Goal: Task Accomplishment & Management: Manage account settings

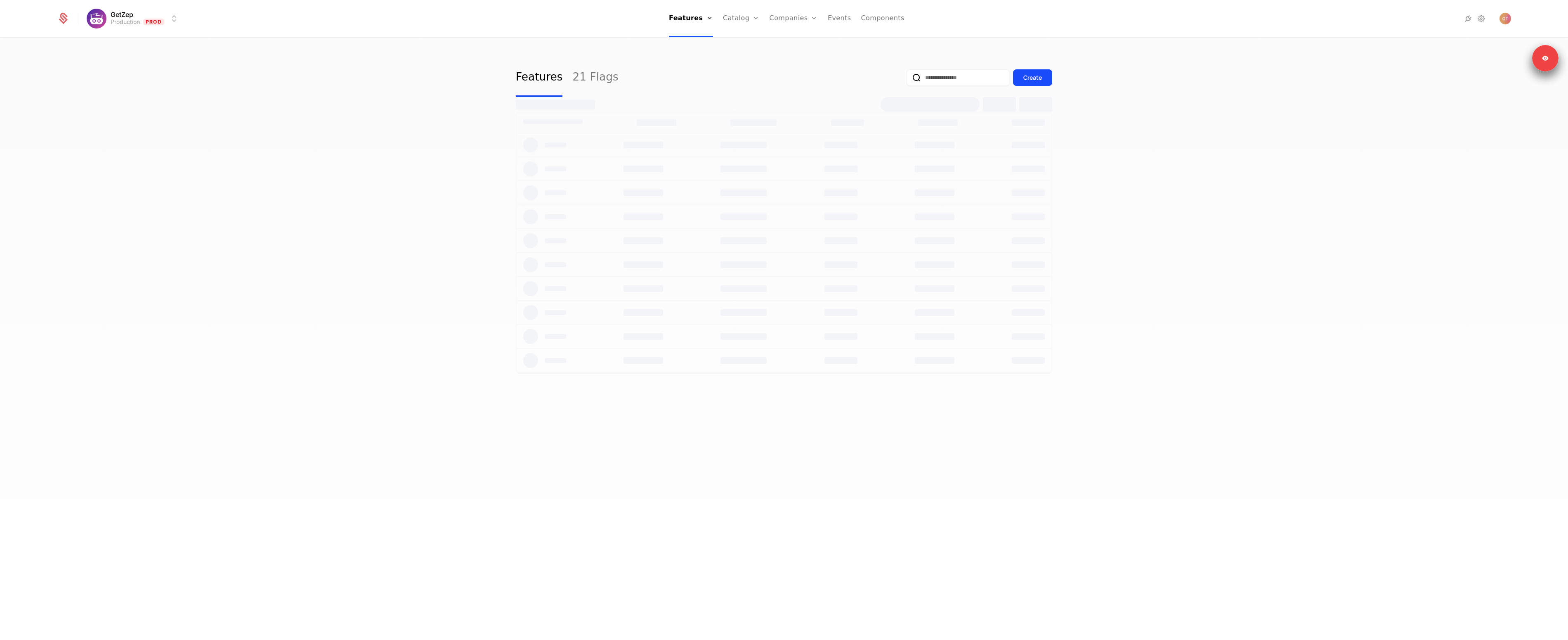
select select "**"
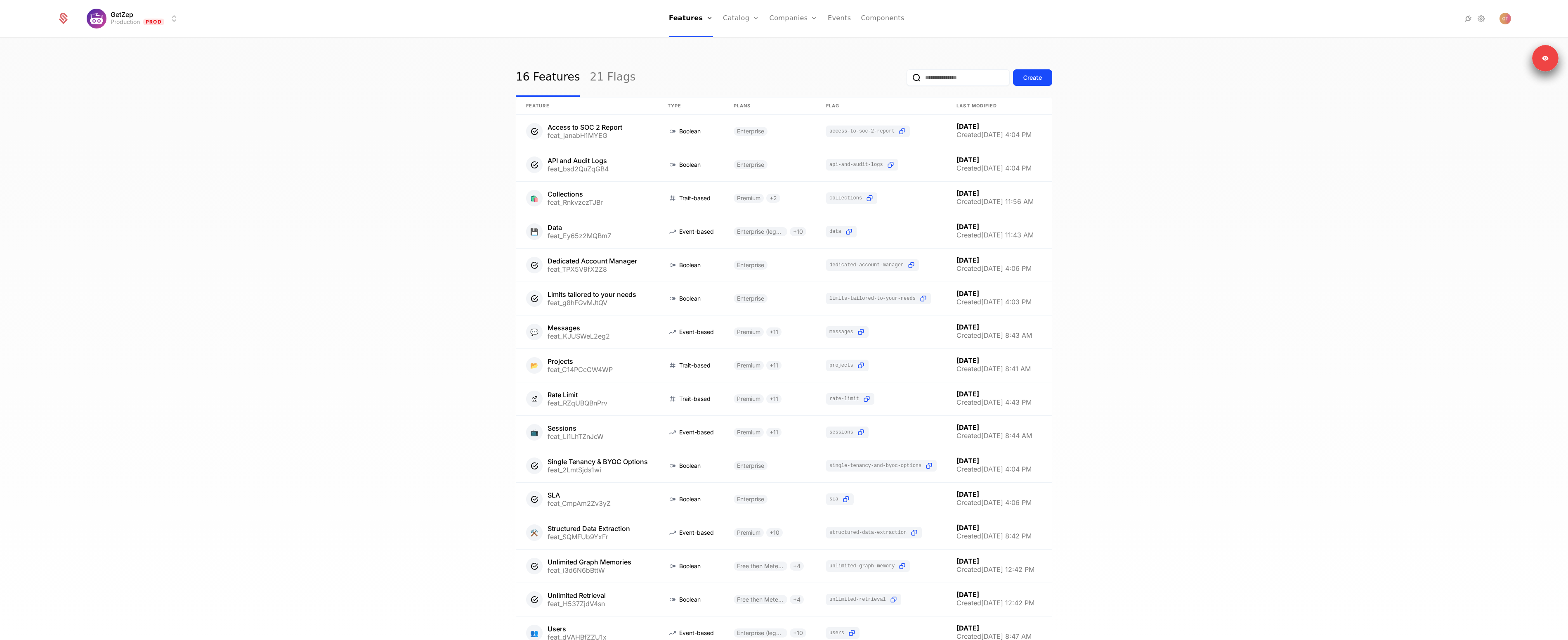
click at [363, 117] on div "16 Features 21 Flags Create Feature Type Plans Flag Last Modified Access to SOC…" at bounding box center [784, 342] width 1568 height 607
drag, startPoint x: 1444, startPoint y: 247, endPoint x: 993, endPoint y: 177, distance: 456.4
click at [1436, 244] on div "16 Features 21 Flags Create Feature Type Plans Flag Last Modified Access to SOC…" at bounding box center [784, 342] width 1568 height 607
click at [745, 44] on link "Plans" at bounding box center [754, 40] width 43 height 7
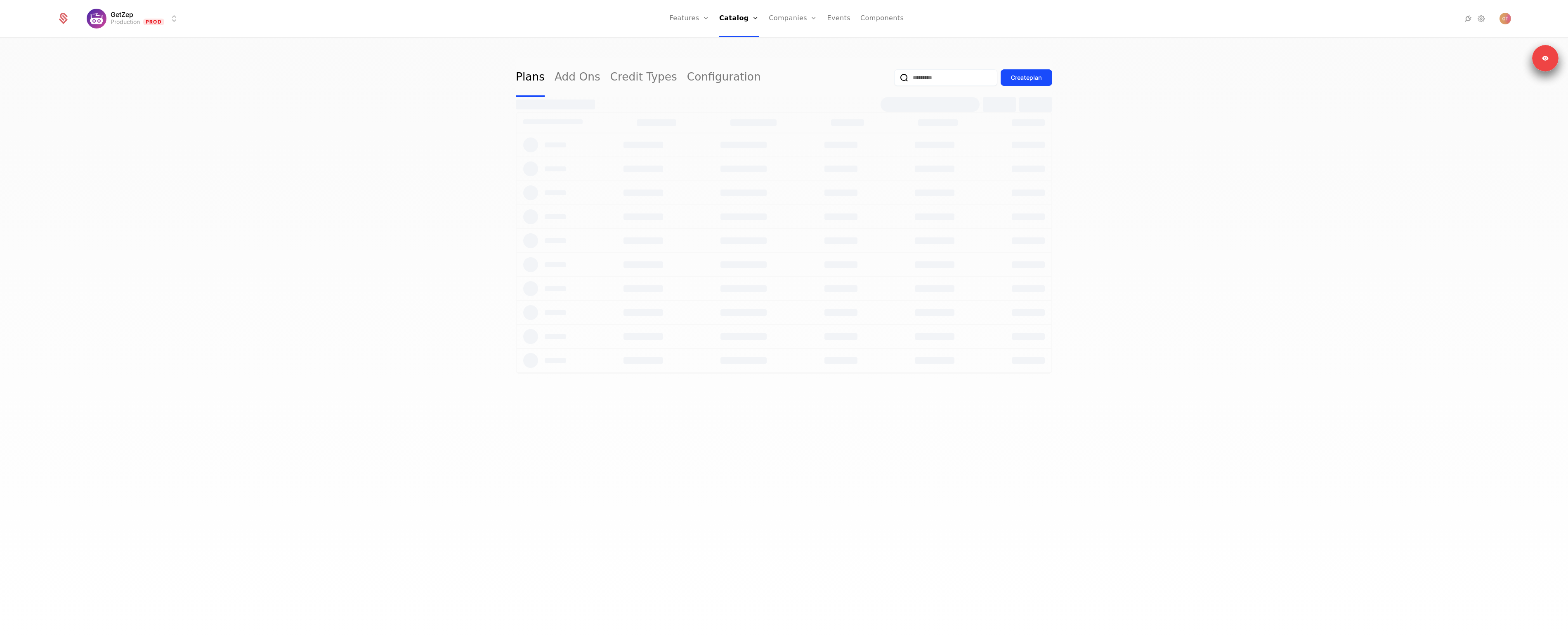
select select "**"
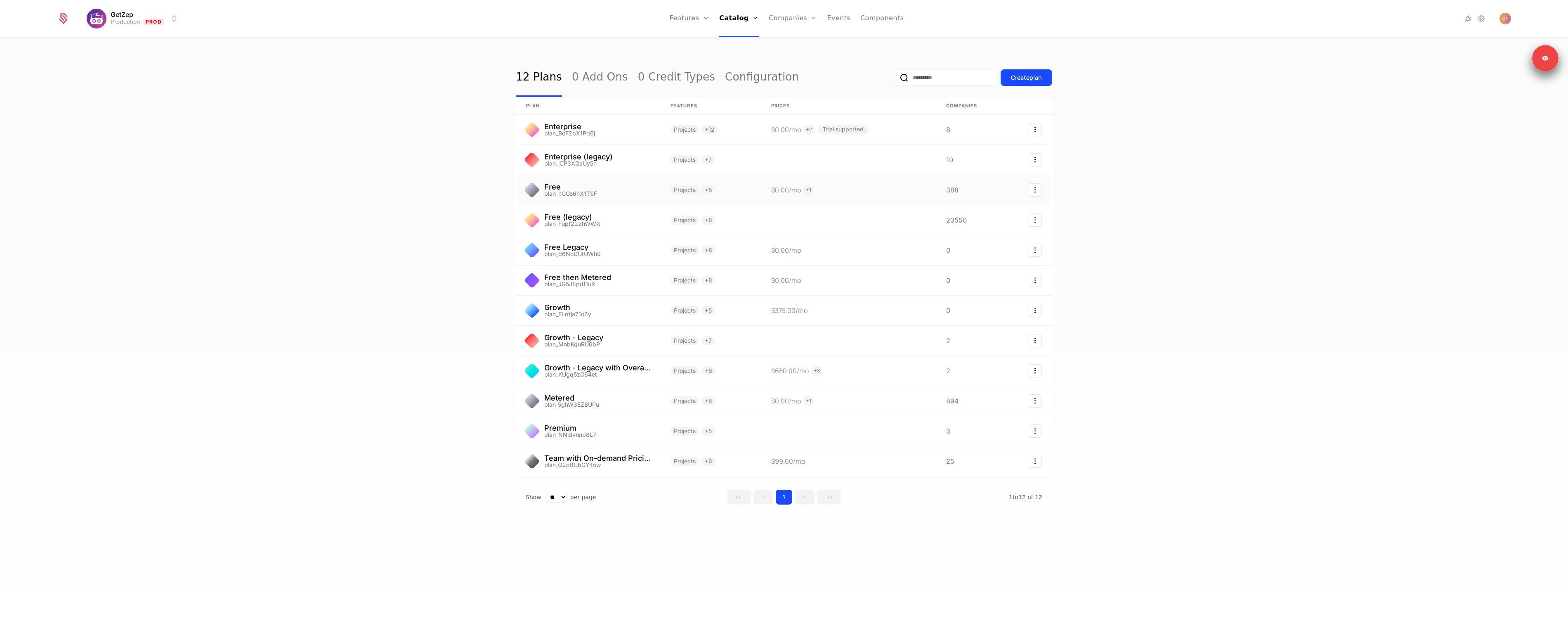
click at [567, 191] on link at bounding box center [588, 189] width 144 height 30
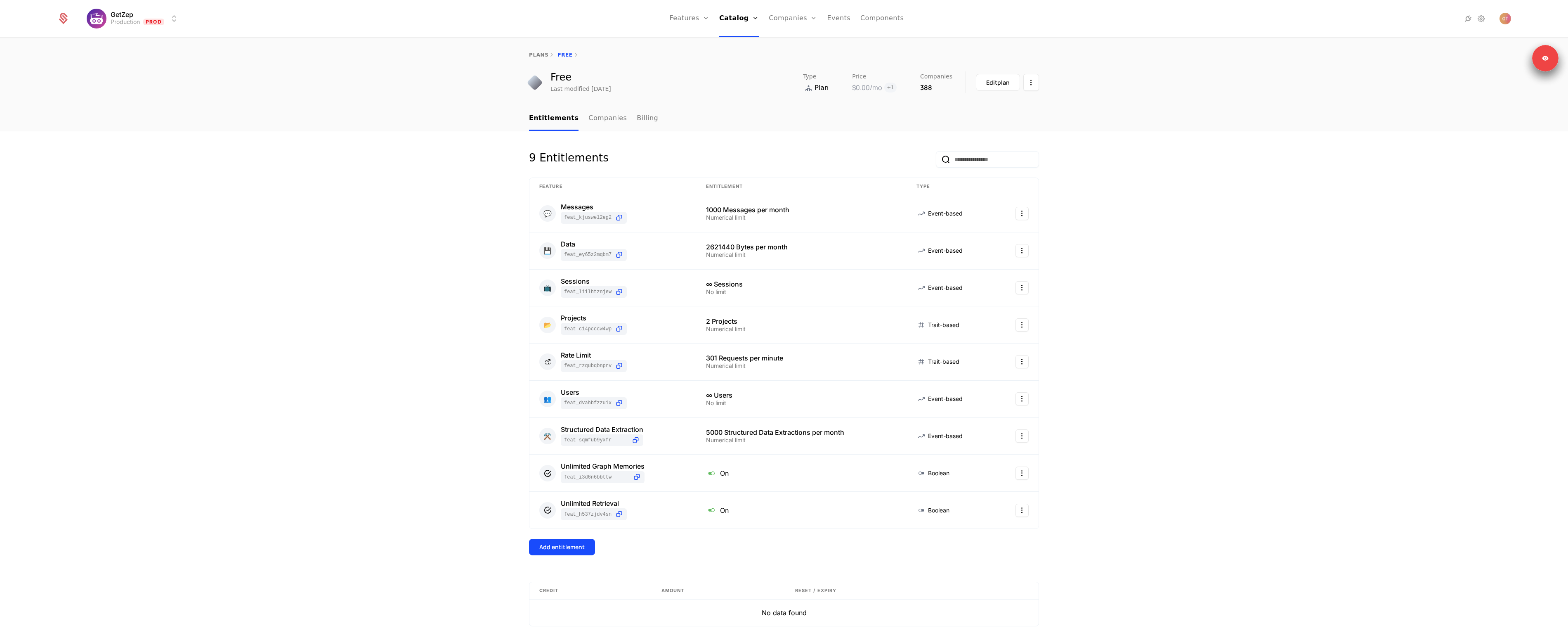
click at [1310, 317] on div "9 Entitlements Feature Entitlement Type 💬 Messages feat_KJUSWeL2eg2 1000 Messag…" at bounding box center [784, 402] width 1568 height 541
click at [1133, 338] on div "9 Entitlements Feature Entitlement Type 💬 Messages feat_KJUSWeL2eg2 1000 Messag…" at bounding box center [784, 402] width 1568 height 541
click at [581, 209] on div "Messages" at bounding box center [593, 206] width 66 height 7
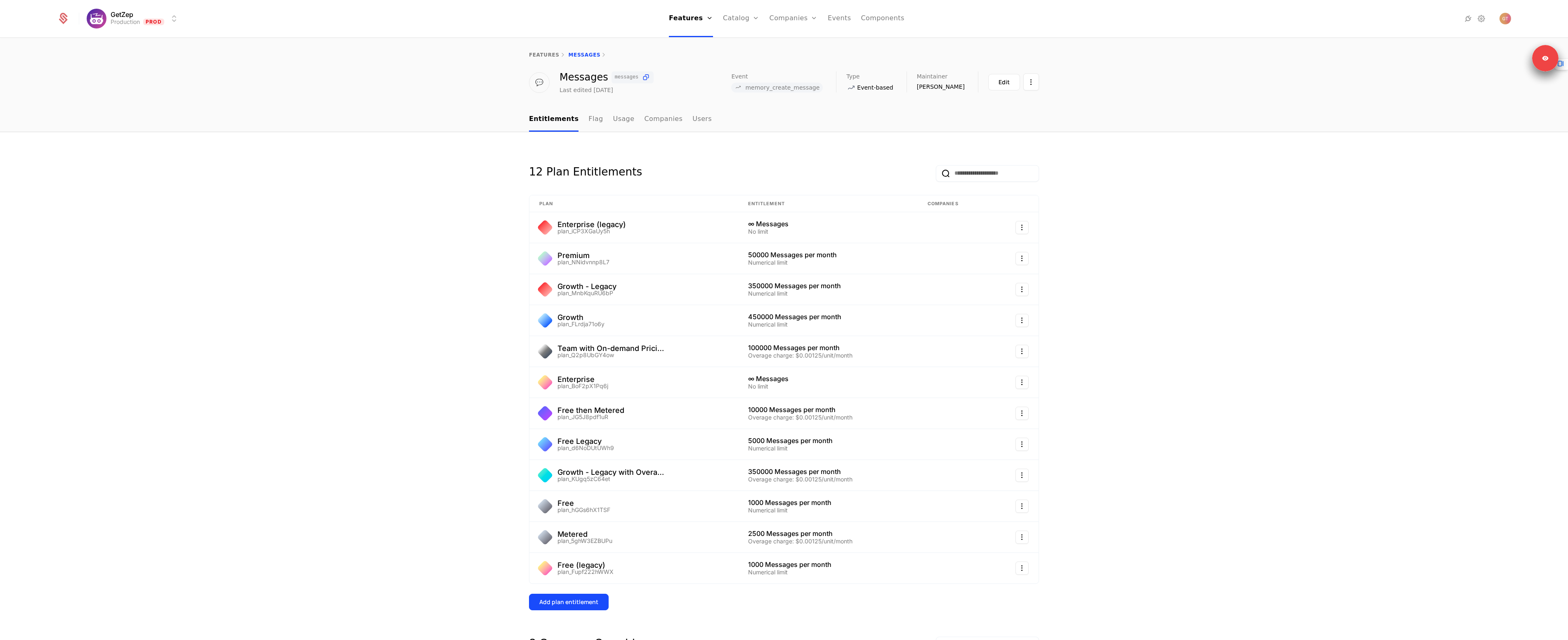
click at [613, 120] on link "Usage" at bounding box center [623, 119] width 21 height 24
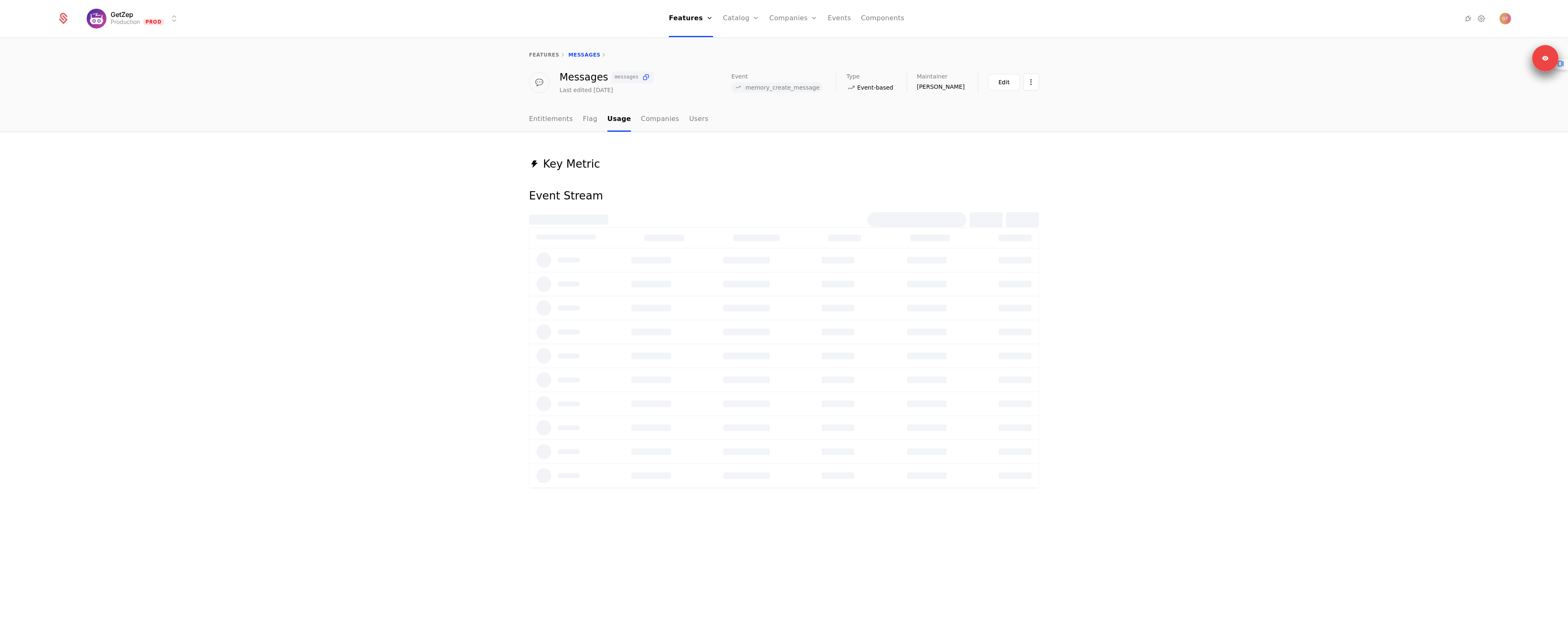
click at [578, 118] on ul "Entitlements Flag Usage Companies Users" at bounding box center [618, 119] width 180 height 24
click at [578, 118] on ul "Entitlements Flag Usage Companies Users" at bounding box center [618, 119] width 180 height 24
click at [583, 118] on link "Flag" at bounding box center [590, 119] width 15 height 24
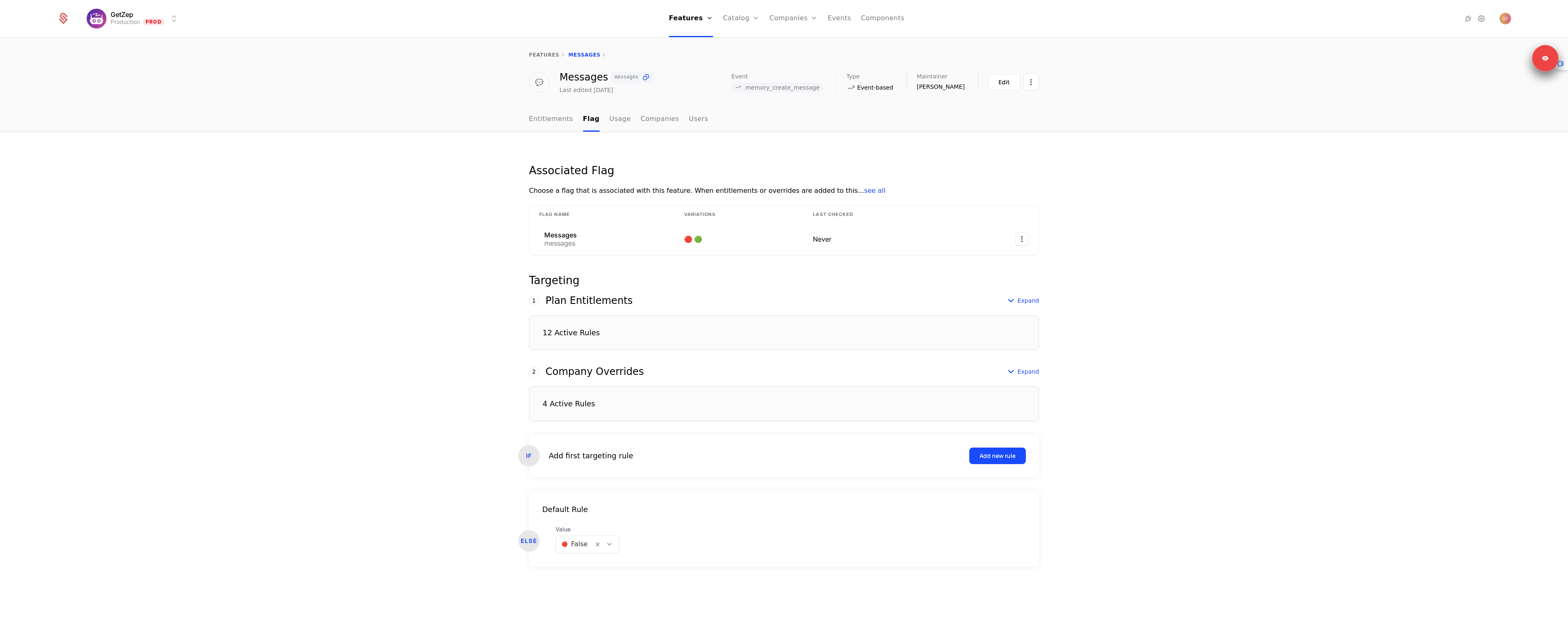
click at [598, 335] on div "12 Active Rules" at bounding box center [784, 332] width 510 height 35
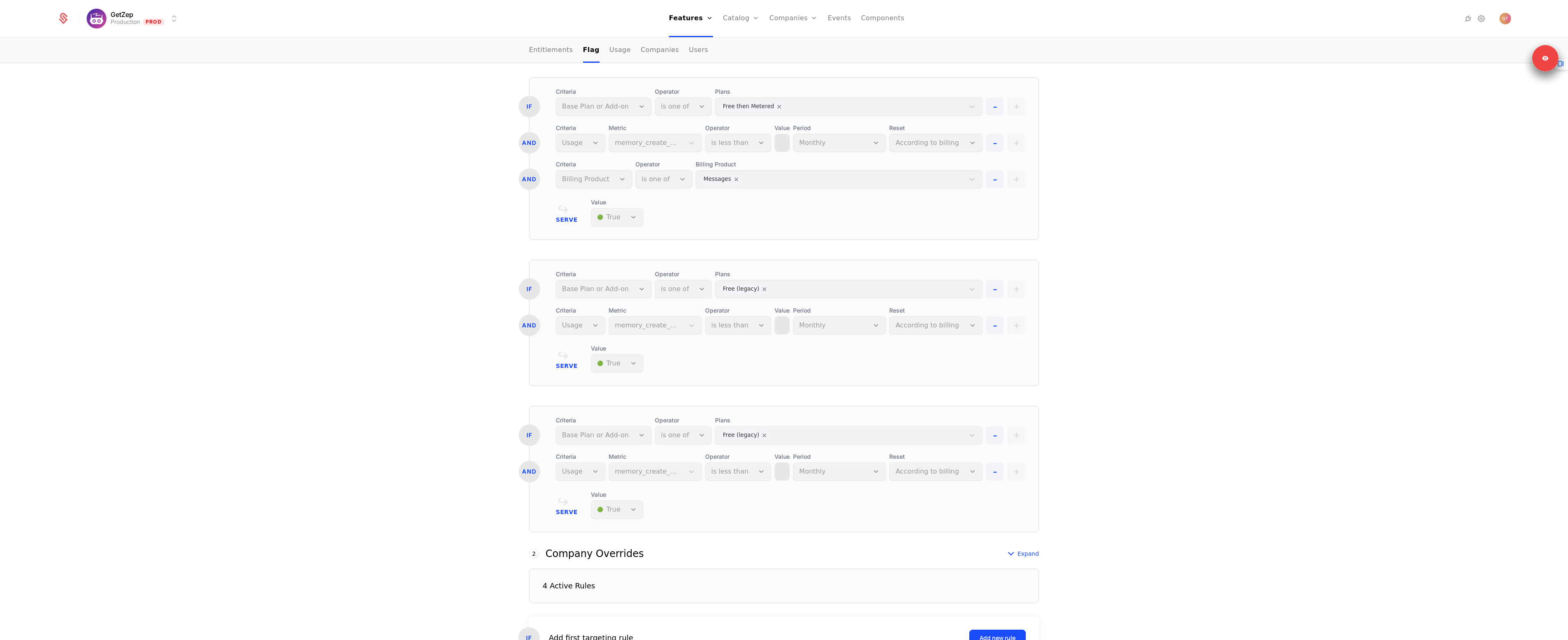
scroll to position [1515, 0]
click at [737, 44] on link "Plans" at bounding box center [754, 40] width 43 height 7
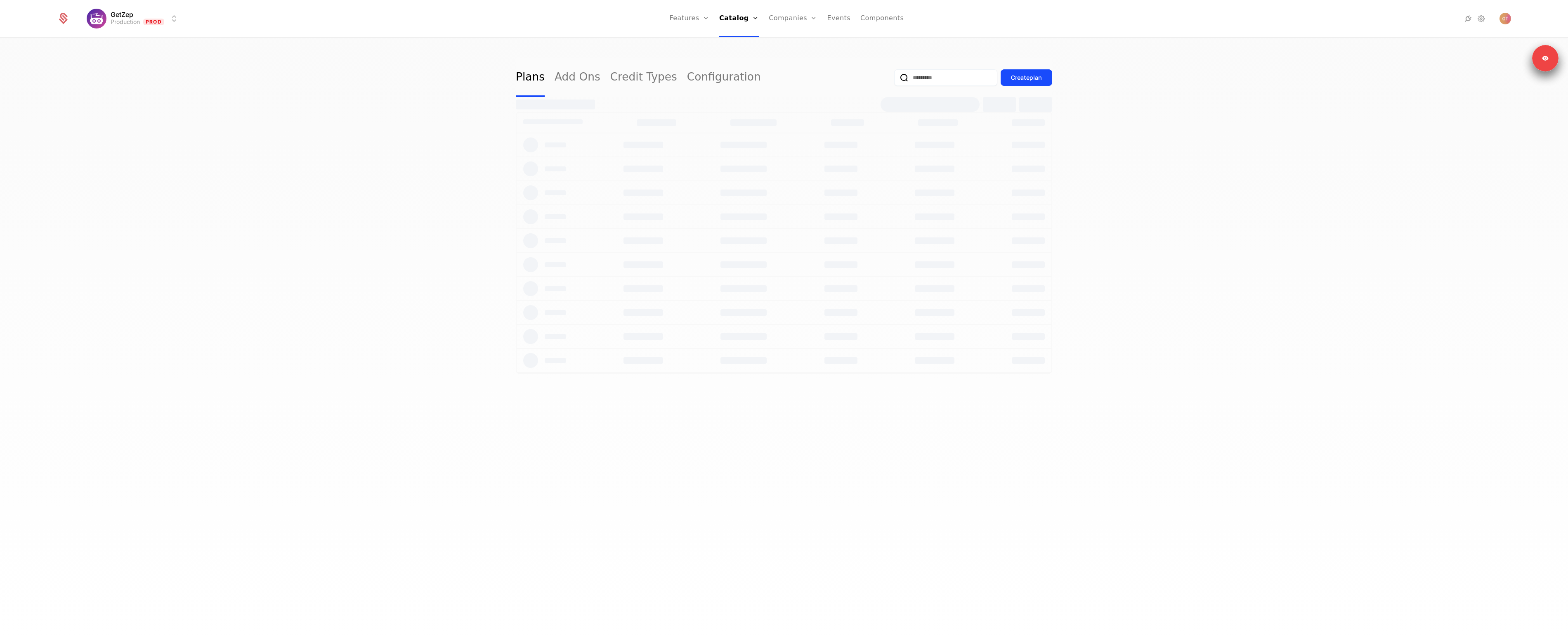
select select "**"
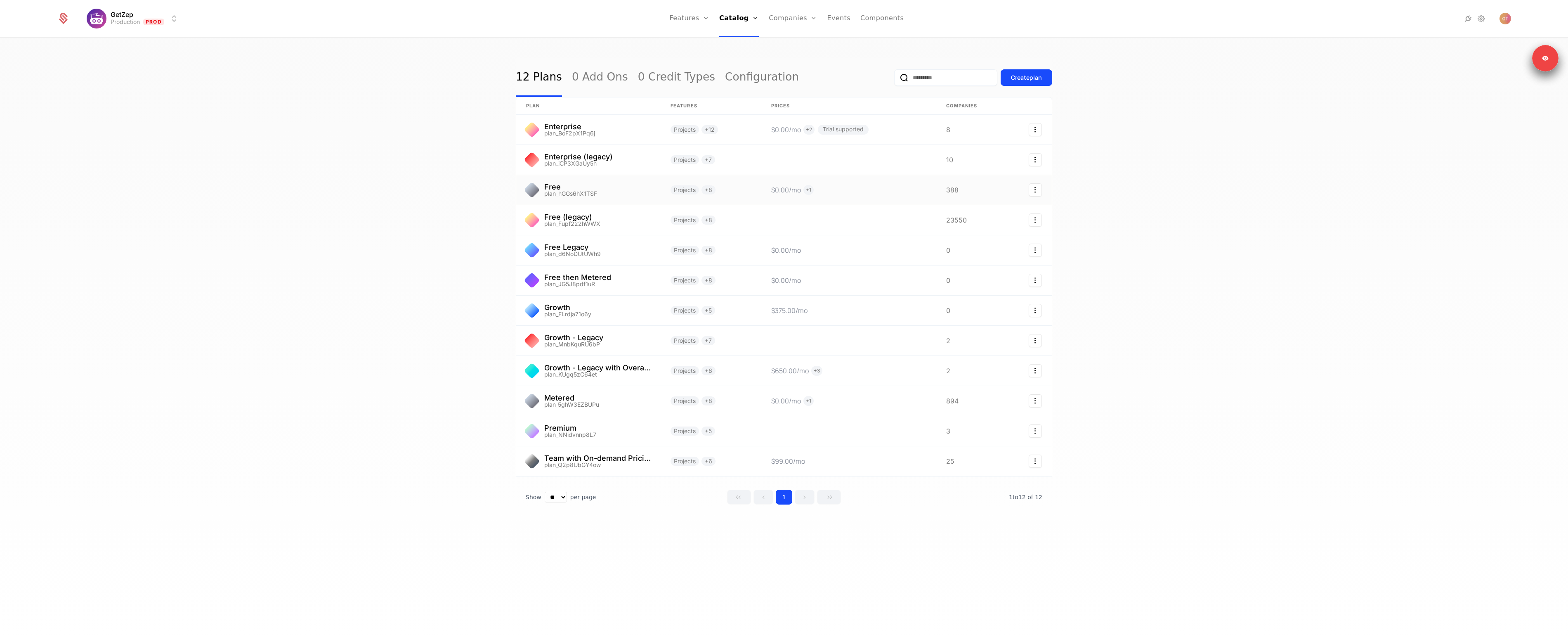
click at [587, 195] on link at bounding box center [588, 189] width 144 height 30
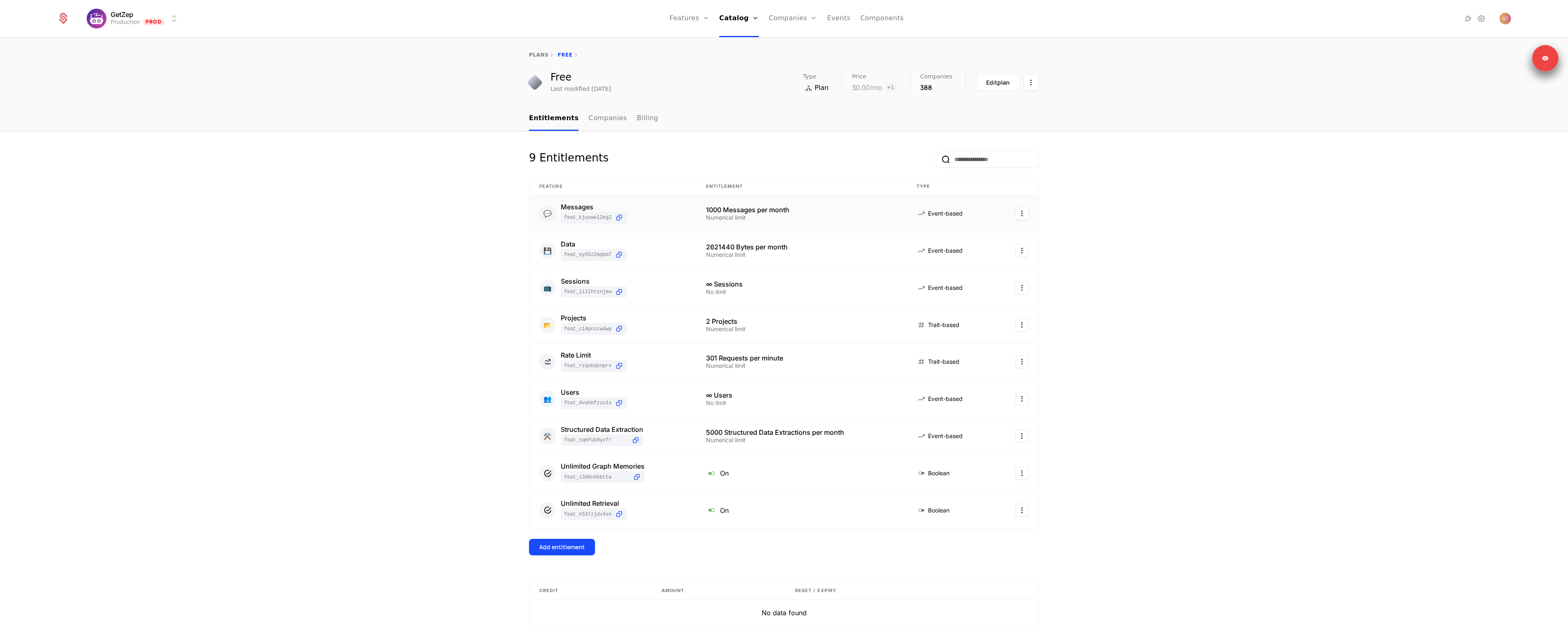
click at [1017, 213] on html "GetZep Production Prod Features Features Flags Catalog Plans Add Ons Credits Co…" at bounding box center [784, 320] width 1568 height 640
click at [964, 261] on div "Delete Edit View feature" at bounding box center [984, 254] width 63 height 48
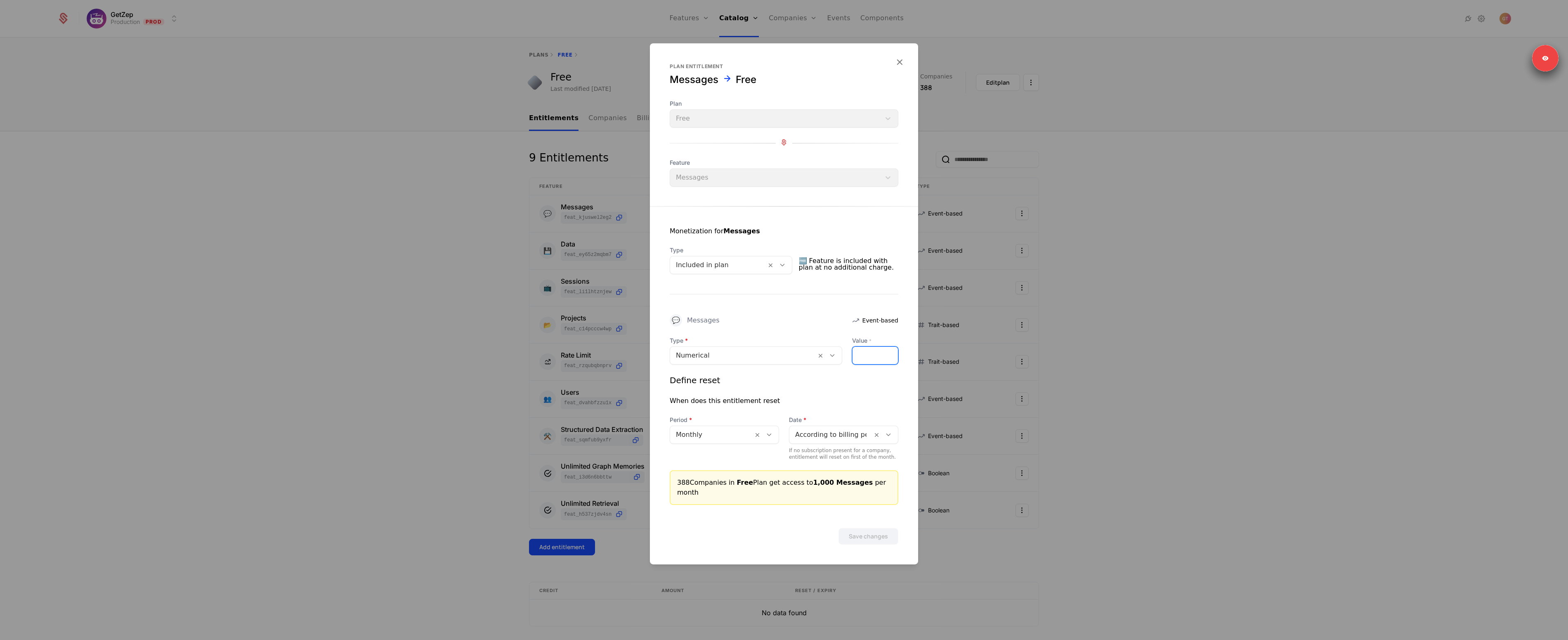
click at [869, 361] on input "****" at bounding box center [875, 355] width 46 height 17
type input "****"
click at [871, 530] on button "Save changes" at bounding box center [868, 536] width 60 height 16
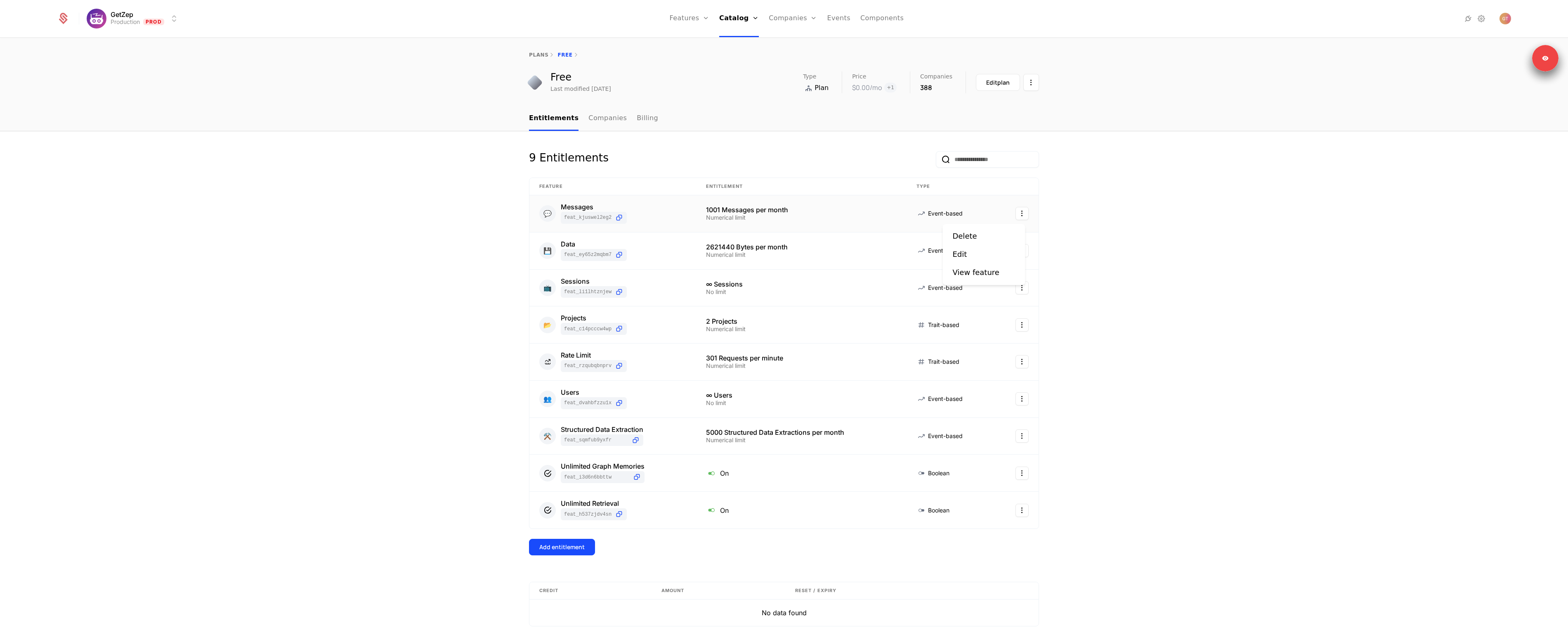
click at [1018, 213] on html "GetZep Production Prod Features Features Flags Catalog Plans Add Ons Credits Co…" at bounding box center [784, 320] width 1568 height 640
click at [956, 250] on div "Edit" at bounding box center [960, 254] width 15 height 12
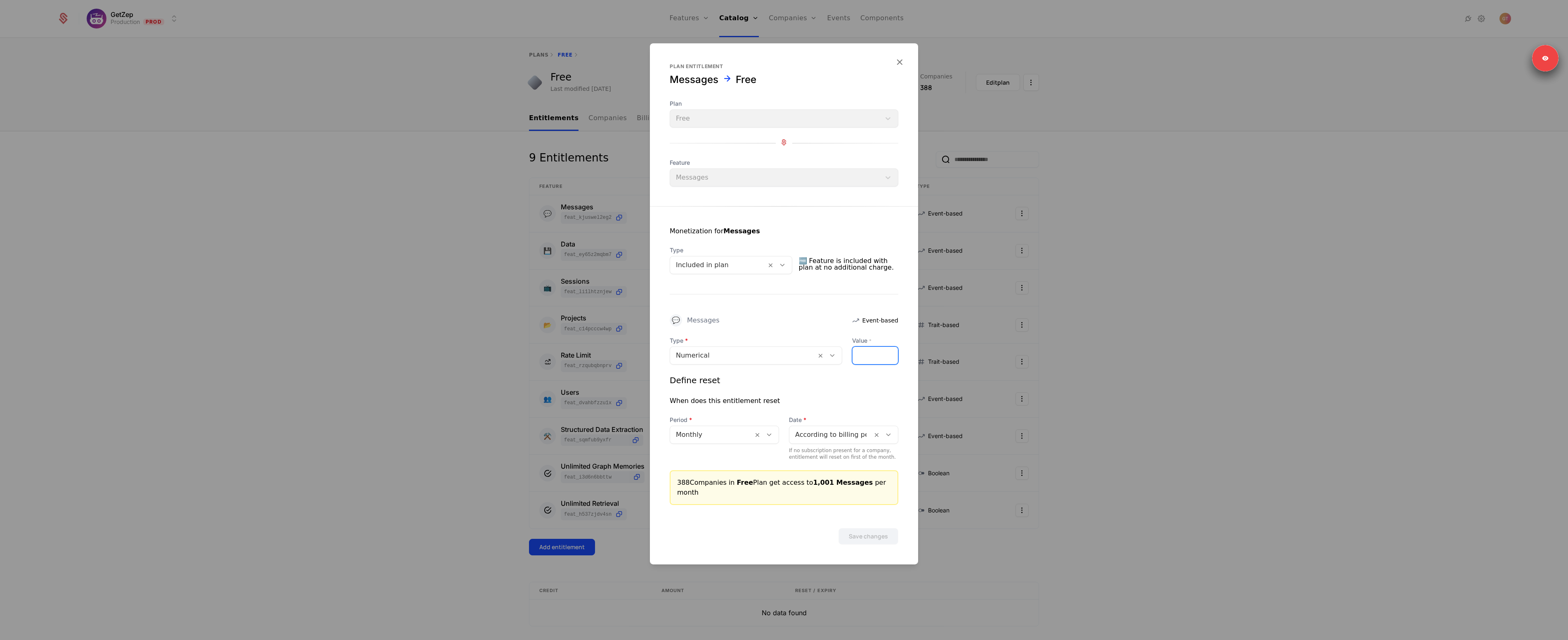
click at [877, 364] on input "****" at bounding box center [875, 355] width 46 height 17
type input "****"
click at [838, 528] on button "Save changes" at bounding box center [868, 536] width 60 height 16
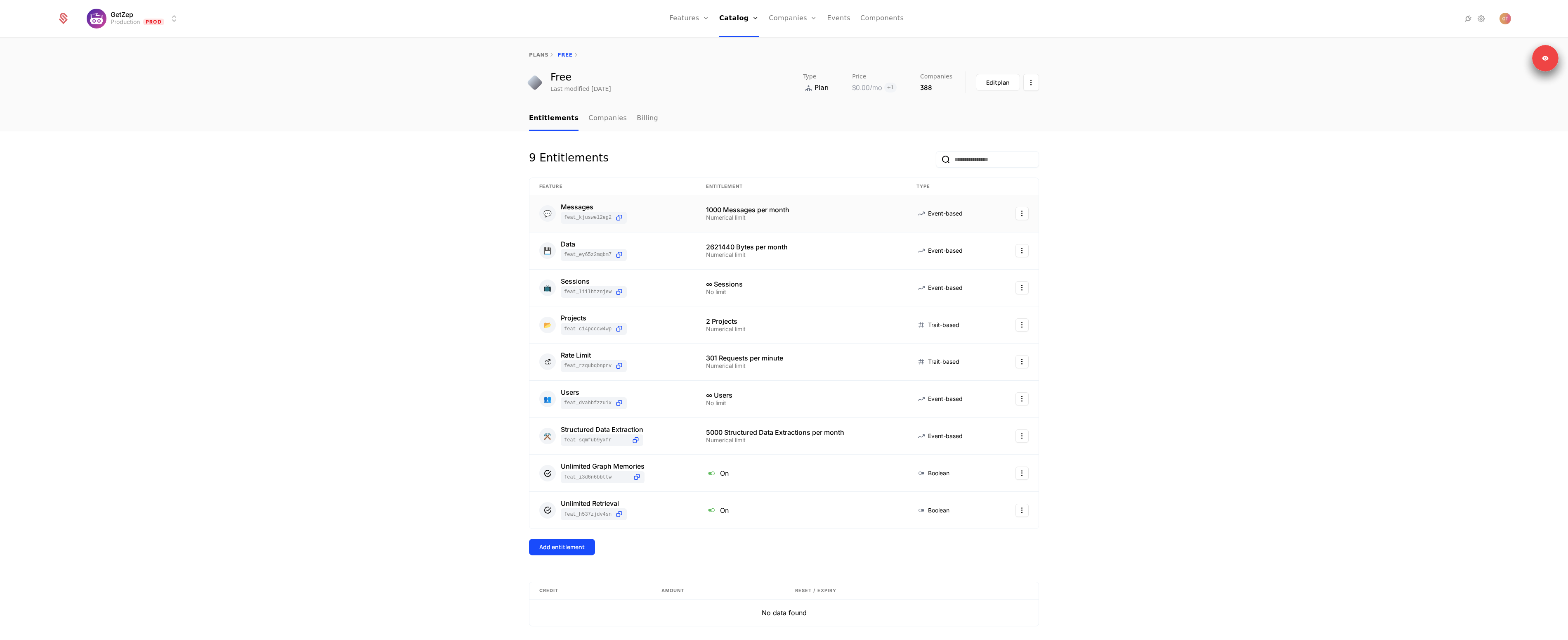
click at [568, 206] on div "Messages" at bounding box center [593, 206] width 66 height 7
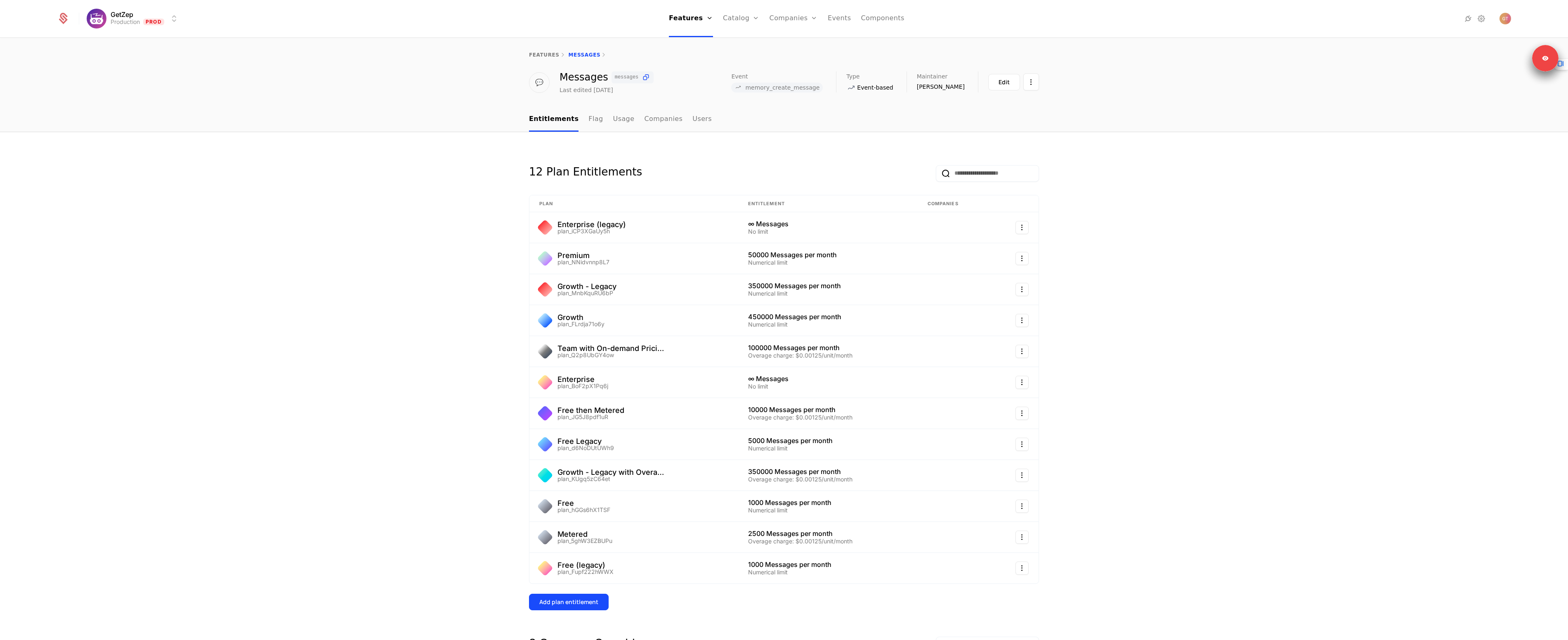
click at [592, 108] on ul "Entitlements Flag Usage Companies Users" at bounding box center [620, 119] width 183 height 24
click at [589, 117] on link "Flag" at bounding box center [596, 119] width 15 height 24
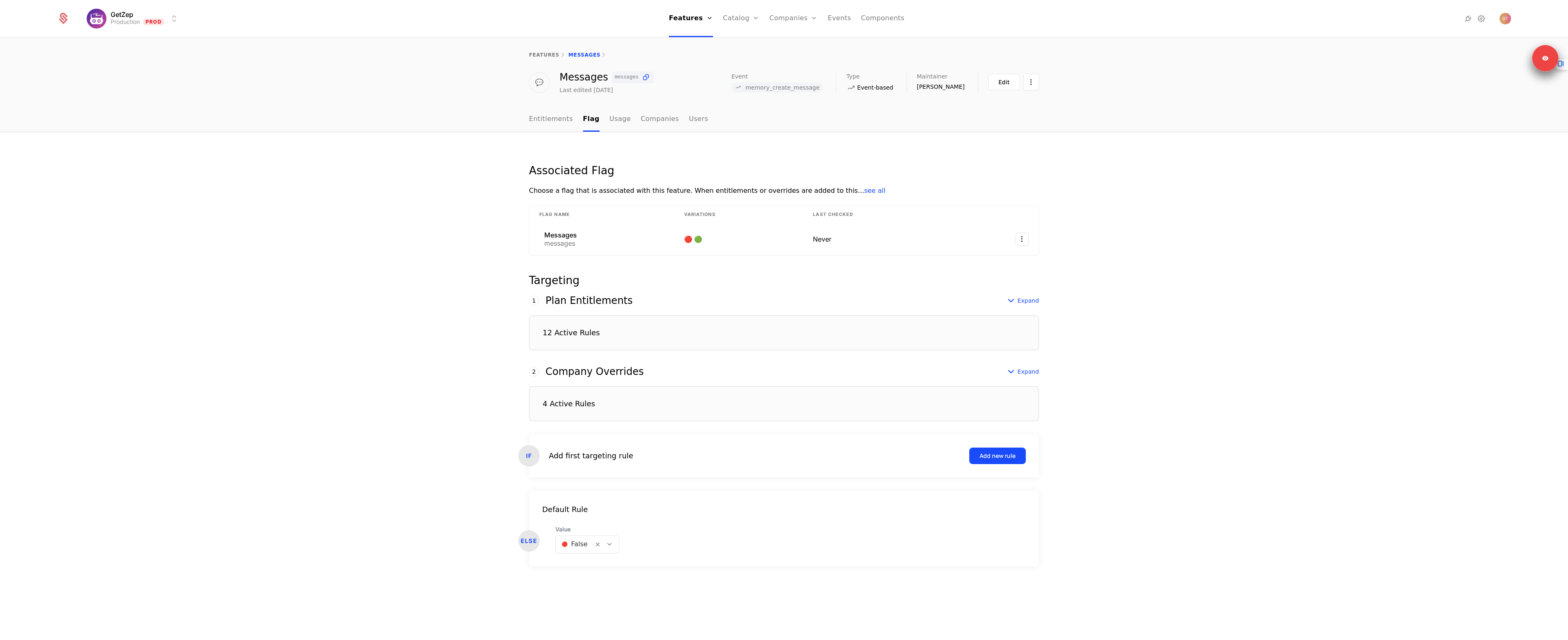
click at [586, 334] on div "12 Active Rules" at bounding box center [571, 332] width 57 height 7
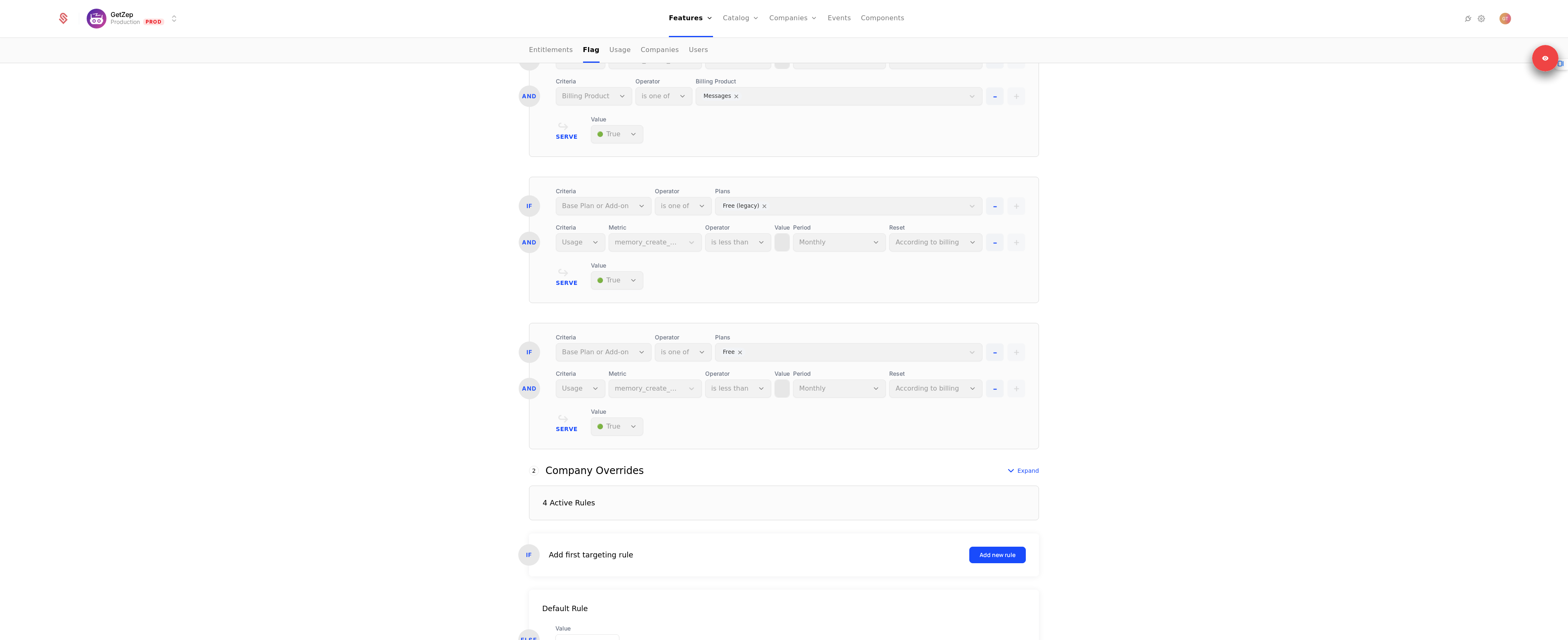
scroll to position [1668, 0]
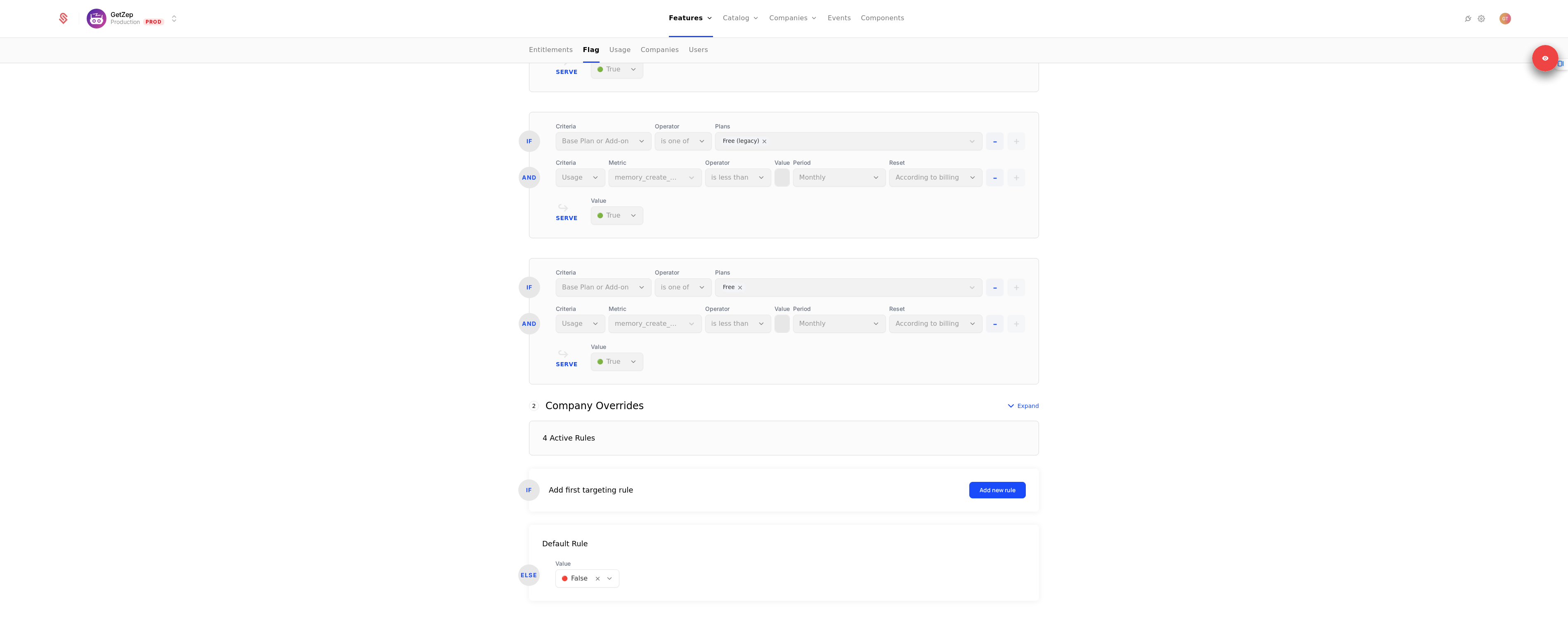
drag, startPoint x: 740, startPoint y: 51, endPoint x: 741, endPoint y: 46, distance: 5.1
click at [740, 51] on div "Plans Add Ons Credits Configuration" at bounding box center [754, 60] width 62 height 66
click at [741, 44] on link "Plans" at bounding box center [754, 40] width 43 height 7
select select "**"
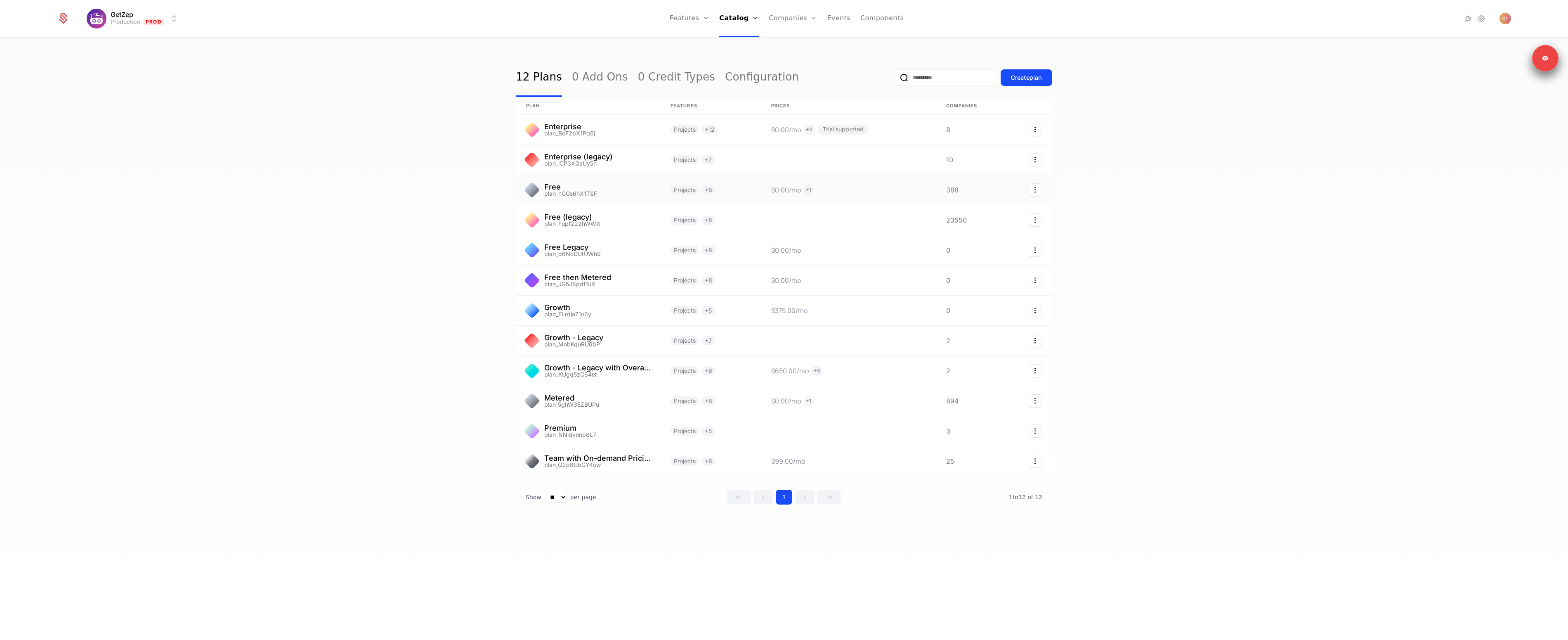
click at [559, 191] on link at bounding box center [588, 189] width 144 height 30
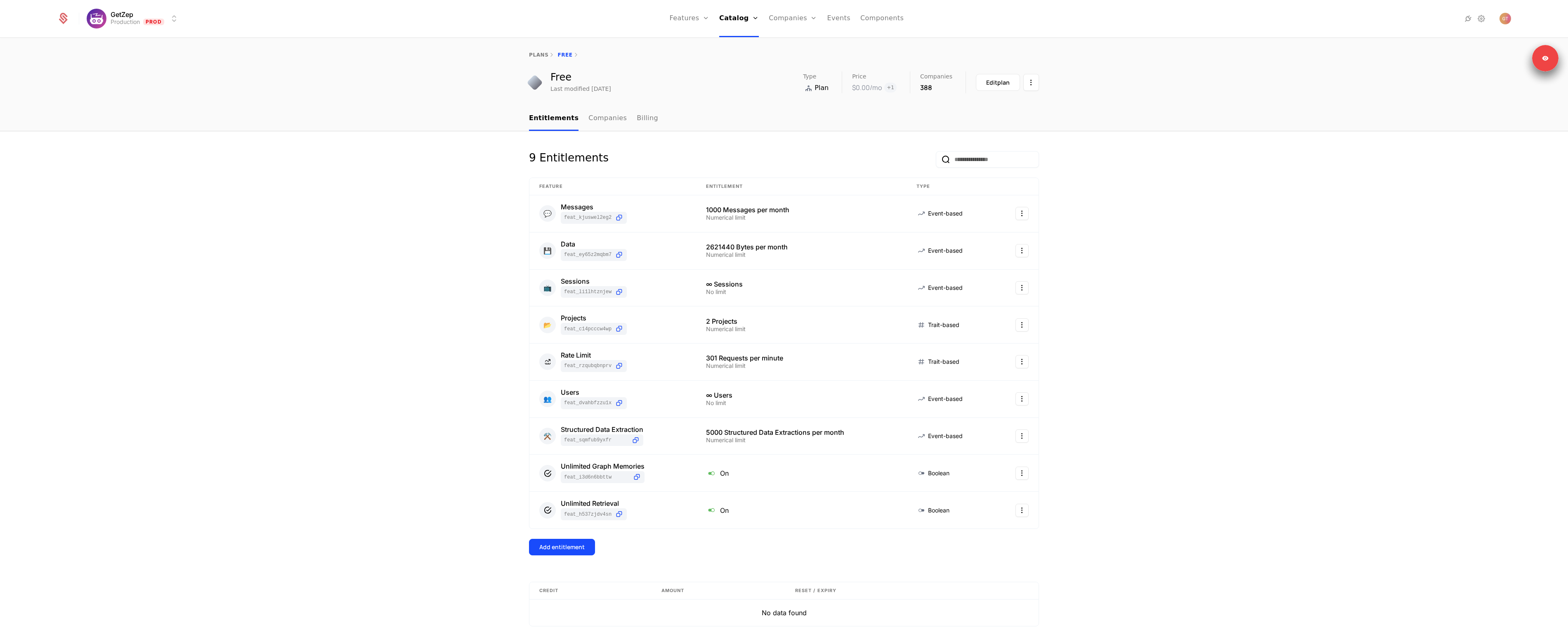
click at [1219, 303] on div "9 Entitlements Feature Entitlement Type 💬 Messages feat_KJUSWeL2eg2 1000 Messag…" at bounding box center [784, 402] width 1568 height 541
click at [719, 247] on div "2621440 Bytes per month" at bounding box center [801, 247] width 191 height 7
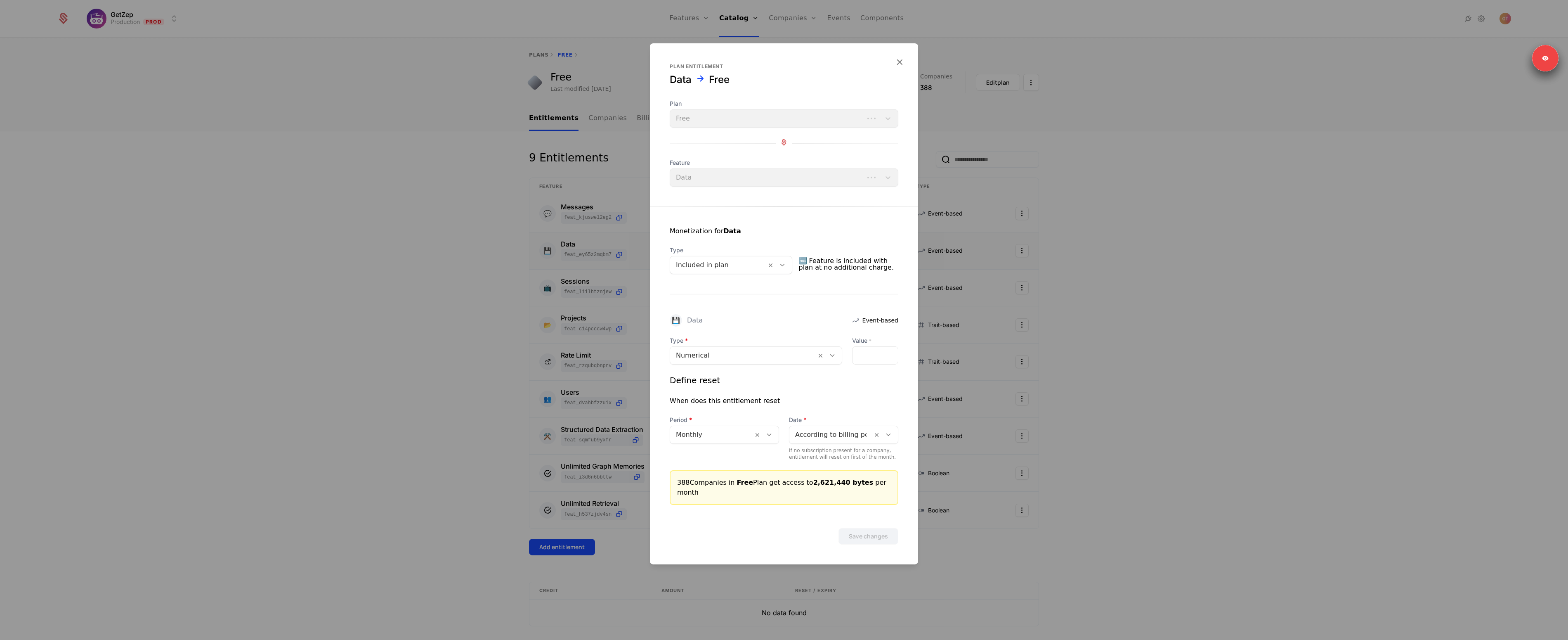
click at [719, 246] on div "Monetization for Data" at bounding box center [784, 236] width 229 height 20
click at [875, 354] on input "*******" at bounding box center [875, 355] width 46 height 17
type input "*******"
click at [891, 362] on input "*******" at bounding box center [875, 355] width 46 height 17
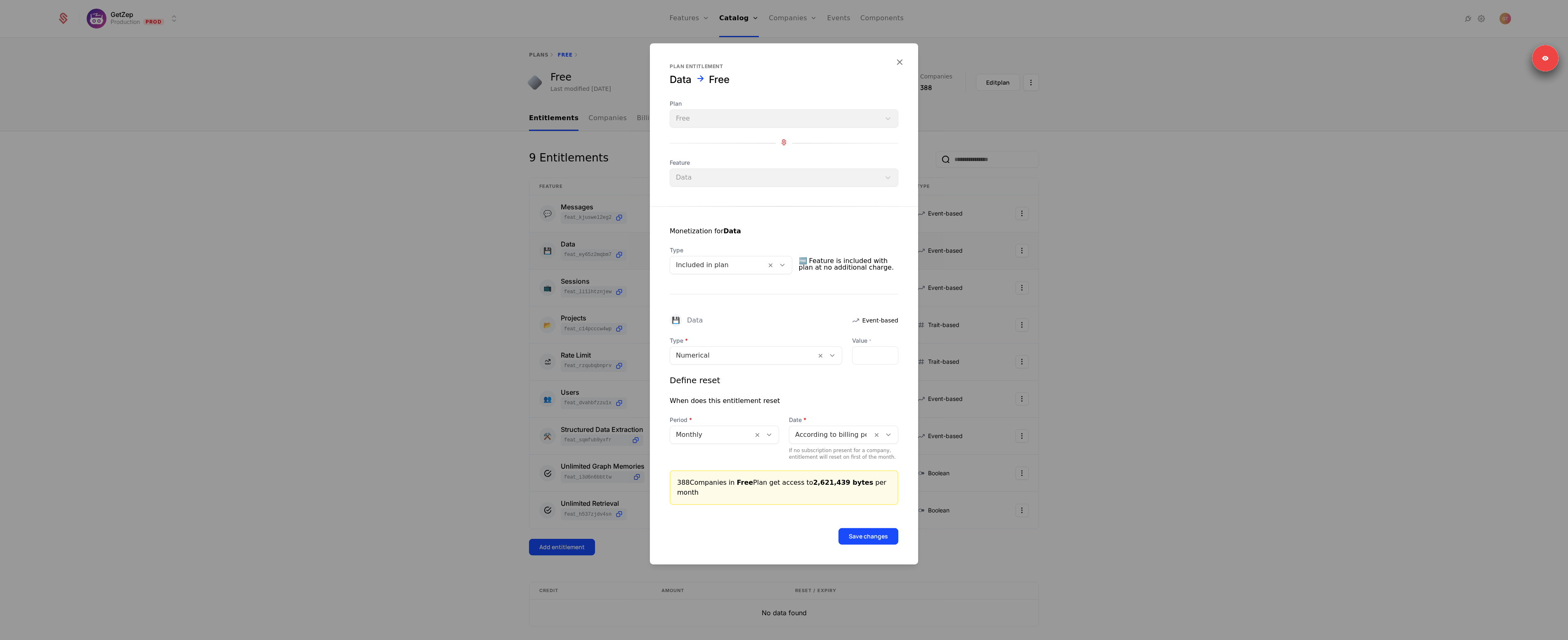
click at [882, 535] on button "Save changes" at bounding box center [868, 536] width 60 height 16
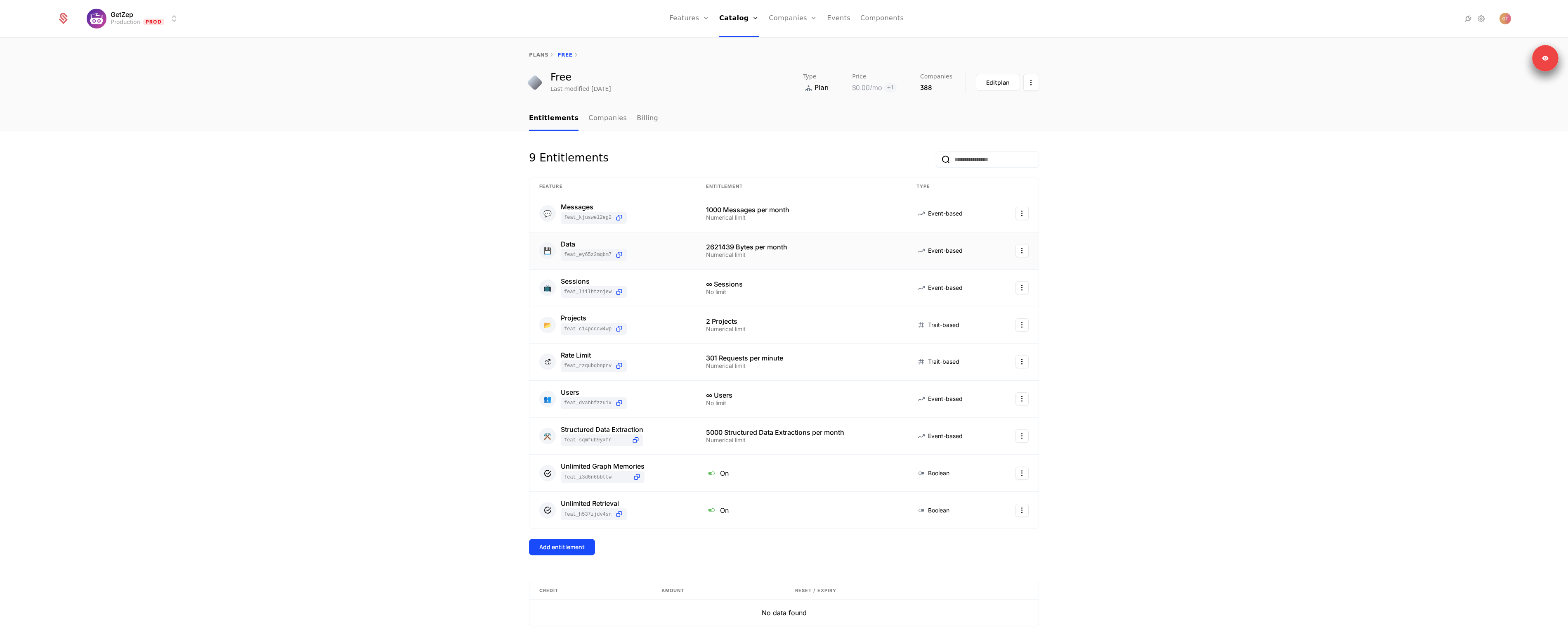
click at [1021, 252] on html "GetZep Production Prod Features Features Flags Catalog Plans Add Ons Credits Co…" at bounding box center [784, 320] width 1568 height 640
click at [962, 290] on div "Edit" at bounding box center [960, 291] width 15 height 12
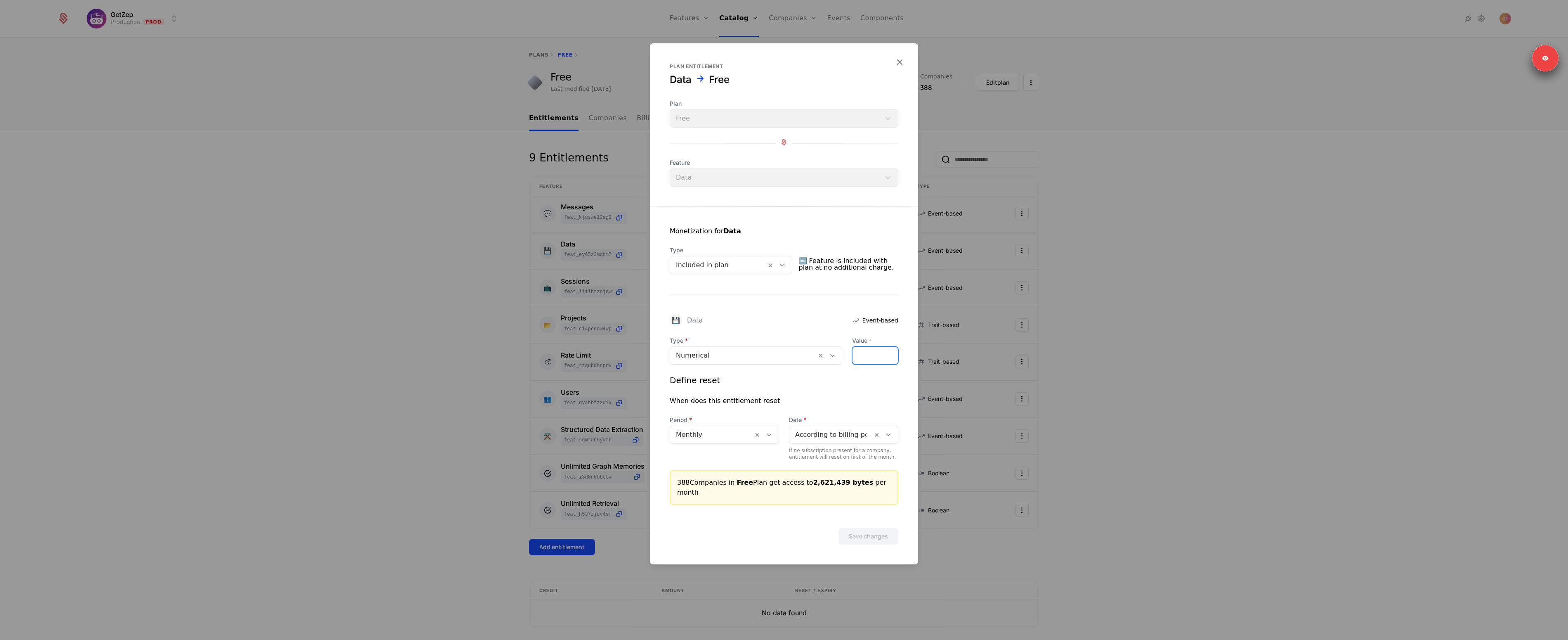
type input "*******"
click at [891, 357] on input "*******" at bounding box center [875, 355] width 46 height 17
click at [886, 533] on button "Save changes" at bounding box center [868, 536] width 60 height 16
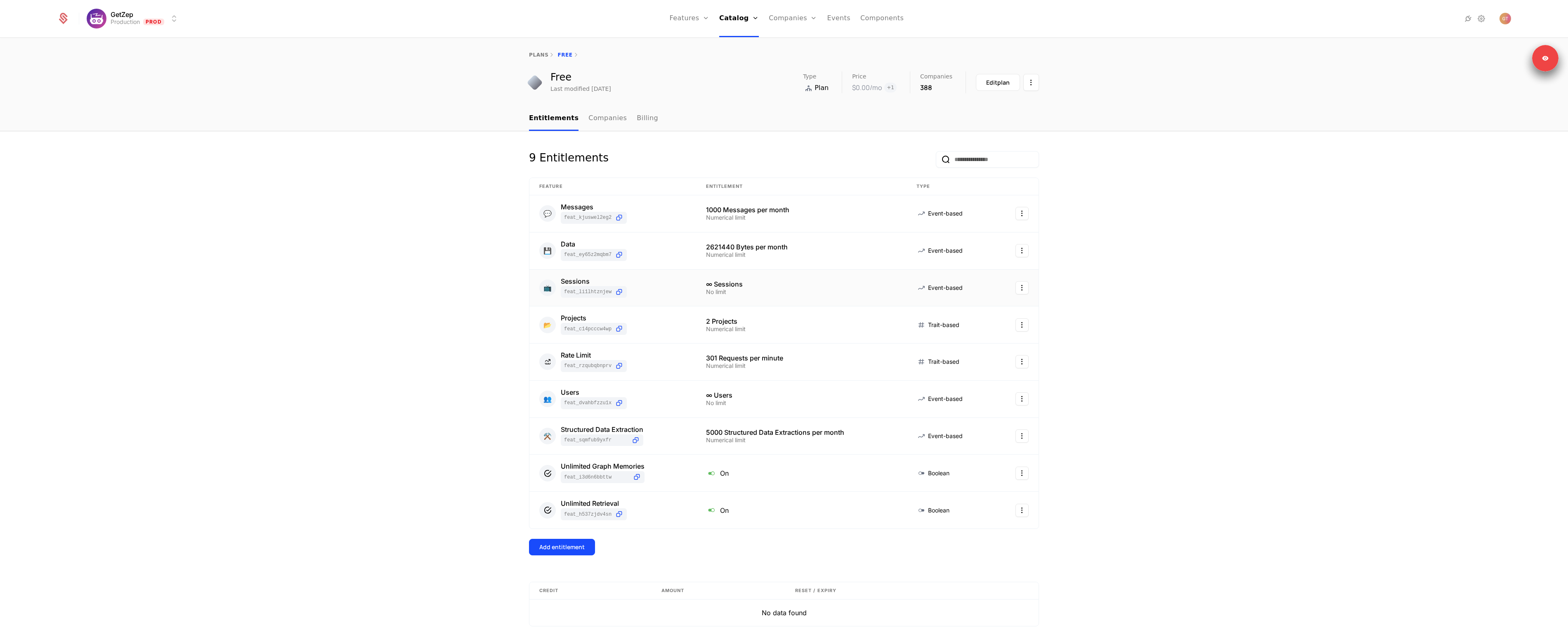
click at [1014, 287] on html "GetZep Production Prod Features Features Flags Catalog Plans Add Ons Credits Co…" at bounding box center [784, 320] width 1568 height 640
click at [965, 332] on div "Edit" at bounding box center [960, 328] width 15 height 12
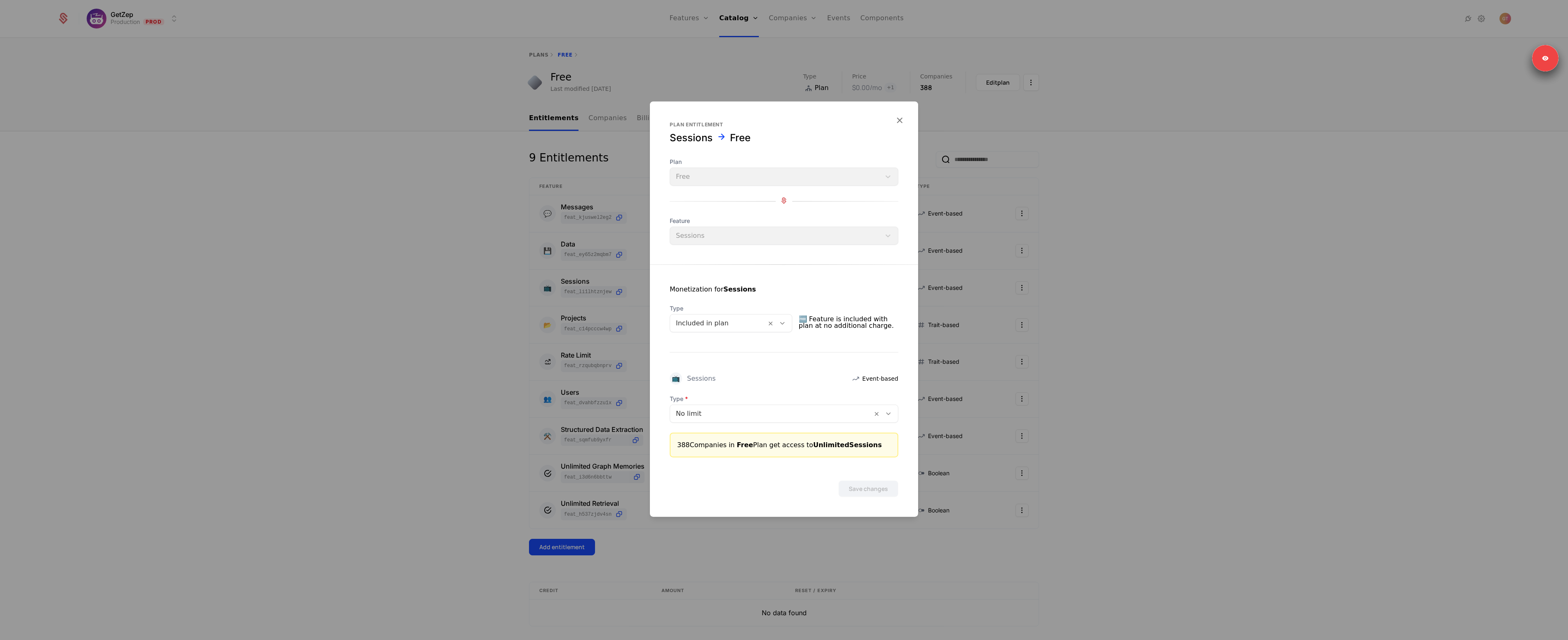
drag, startPoint x: 747, startPoint y: 420, endPoint x: 736, endPoint y: 422, distance: 11.2
click at [747, 420] on div "No limit" at bounding box center [771, 413] width 202 height 15
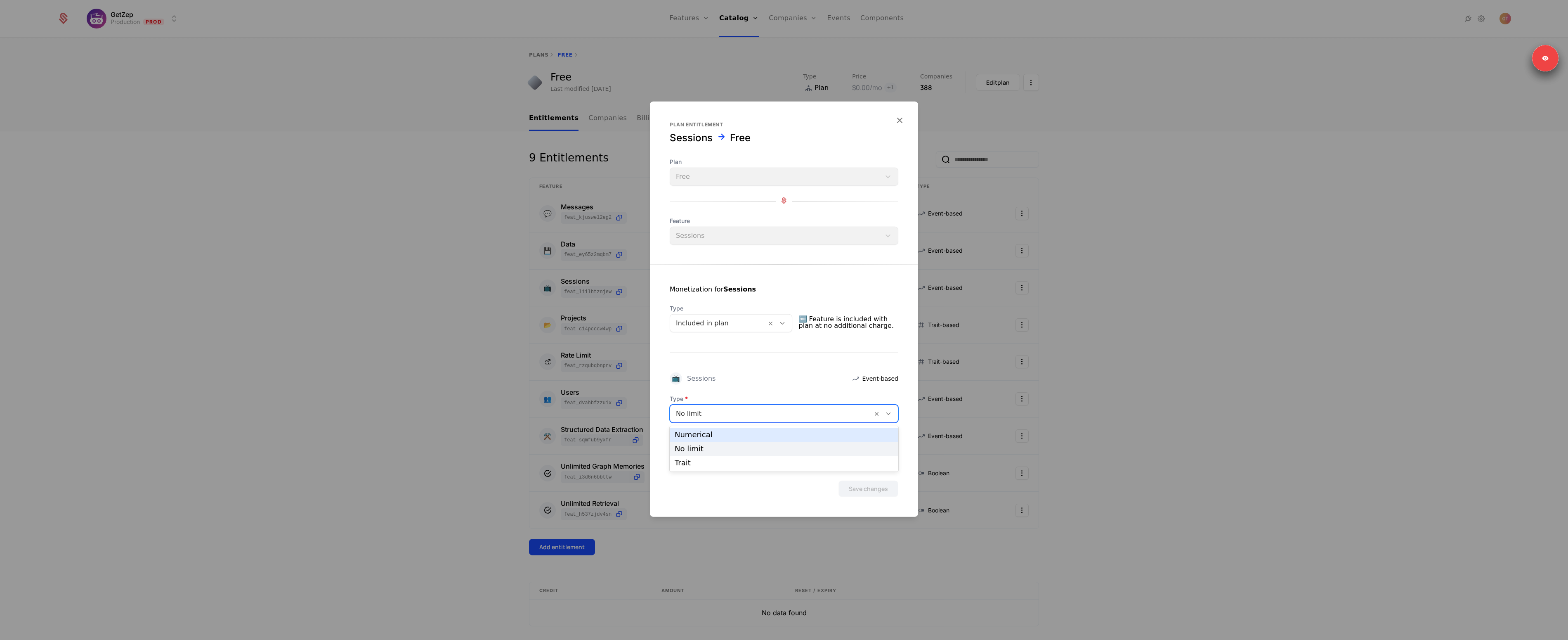
click at [718, 439] on div "Numerical" at bounding box center [784, 434] width 229 height 14
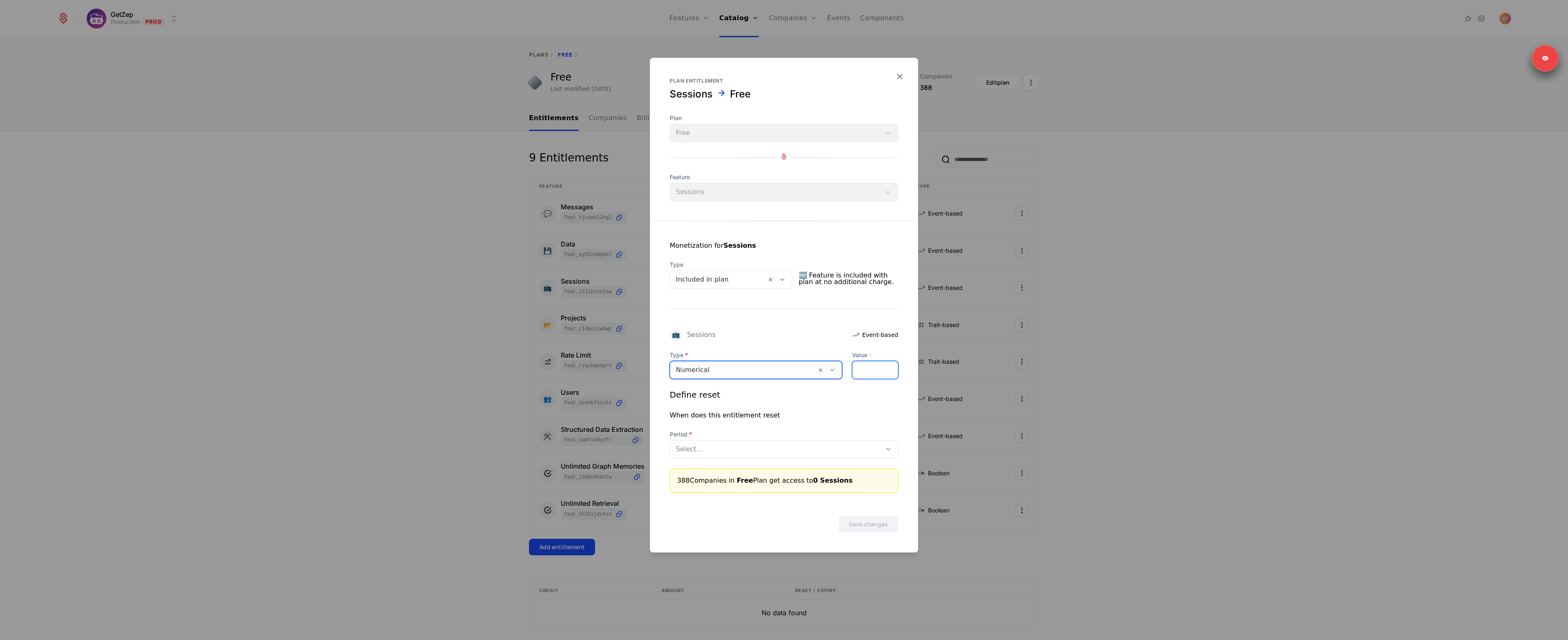
click at [867, 374] on input "*" at bounding box center [875, 370] width 46 height 17
type input "********"
click at [723, 445] on div at bounding box center [775, 449] width 200 height 12
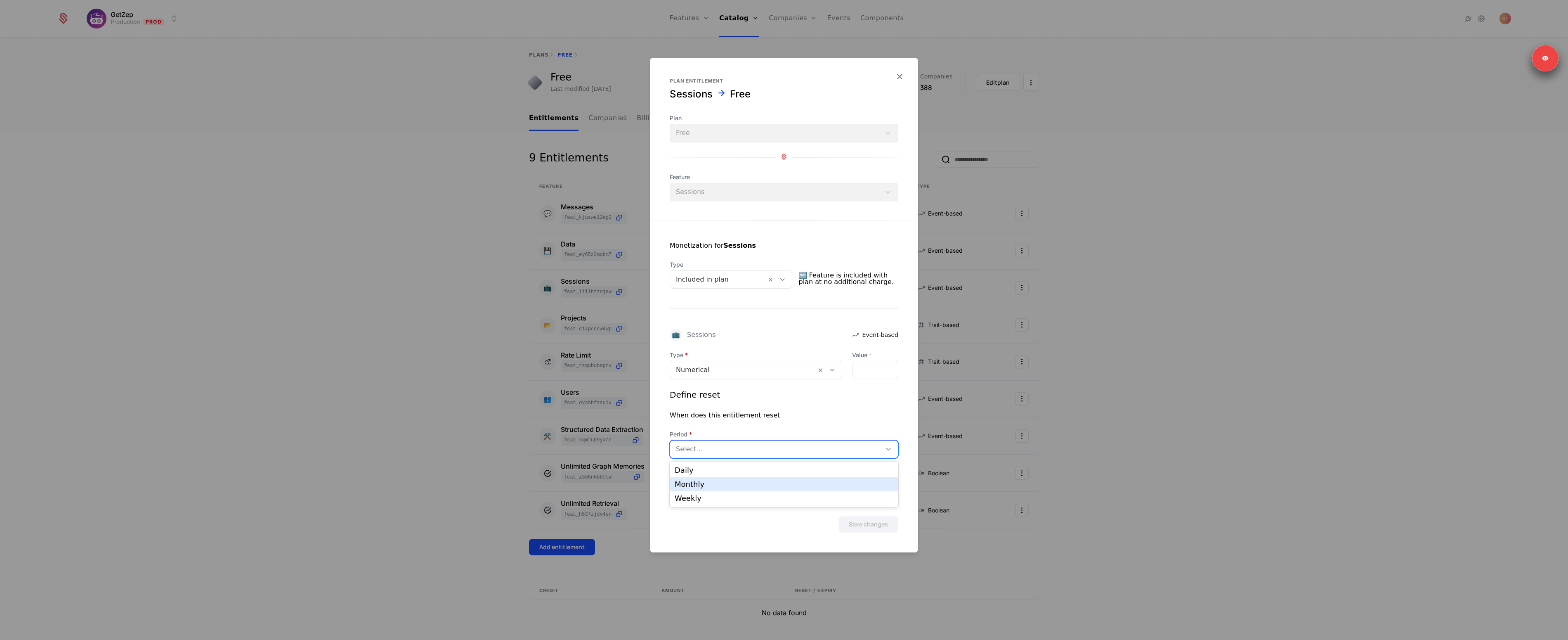
click at [695, 481] on div "Monthly" at bounding box center [783, 484] width 219 height 7
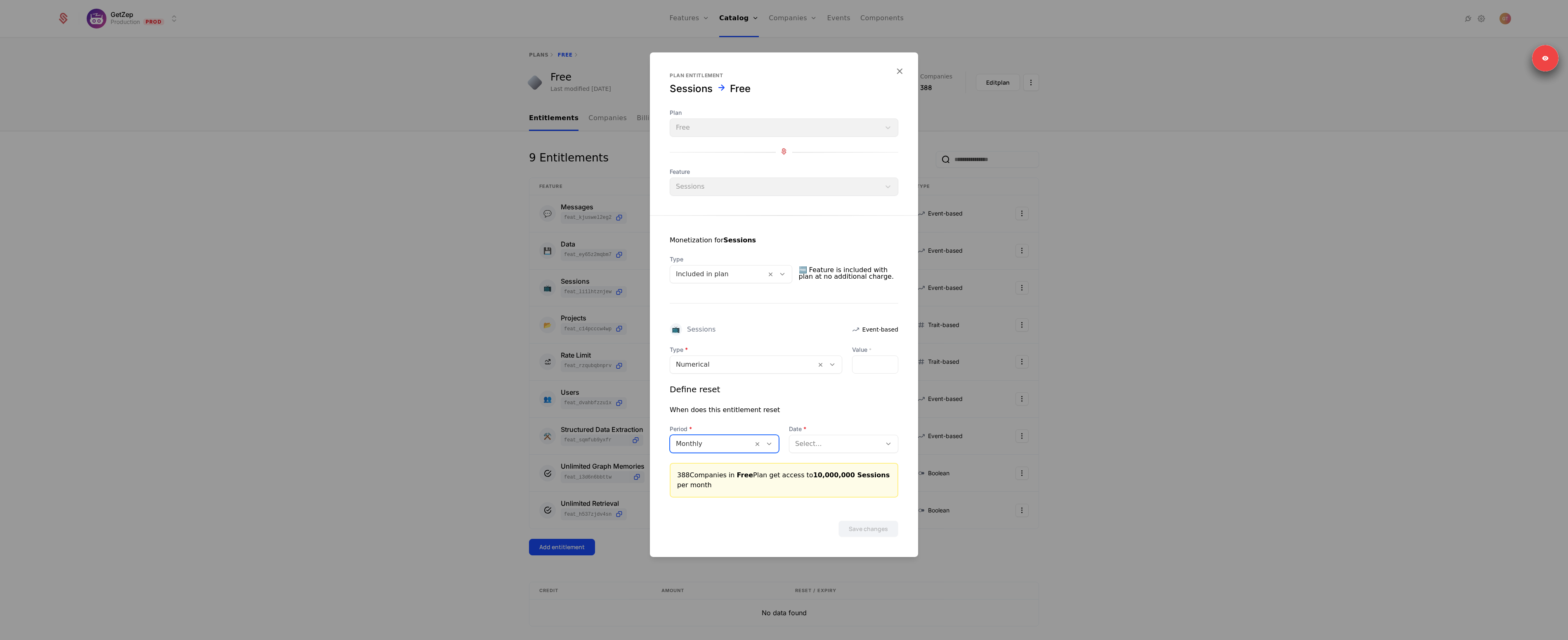
click at [838, 449] on div "Select..." at bounding box center [835, 444] width 92 height 15
click at [830, 467] on div "According to billing period start date" at bounding box center [843, 468] width 99 height 15
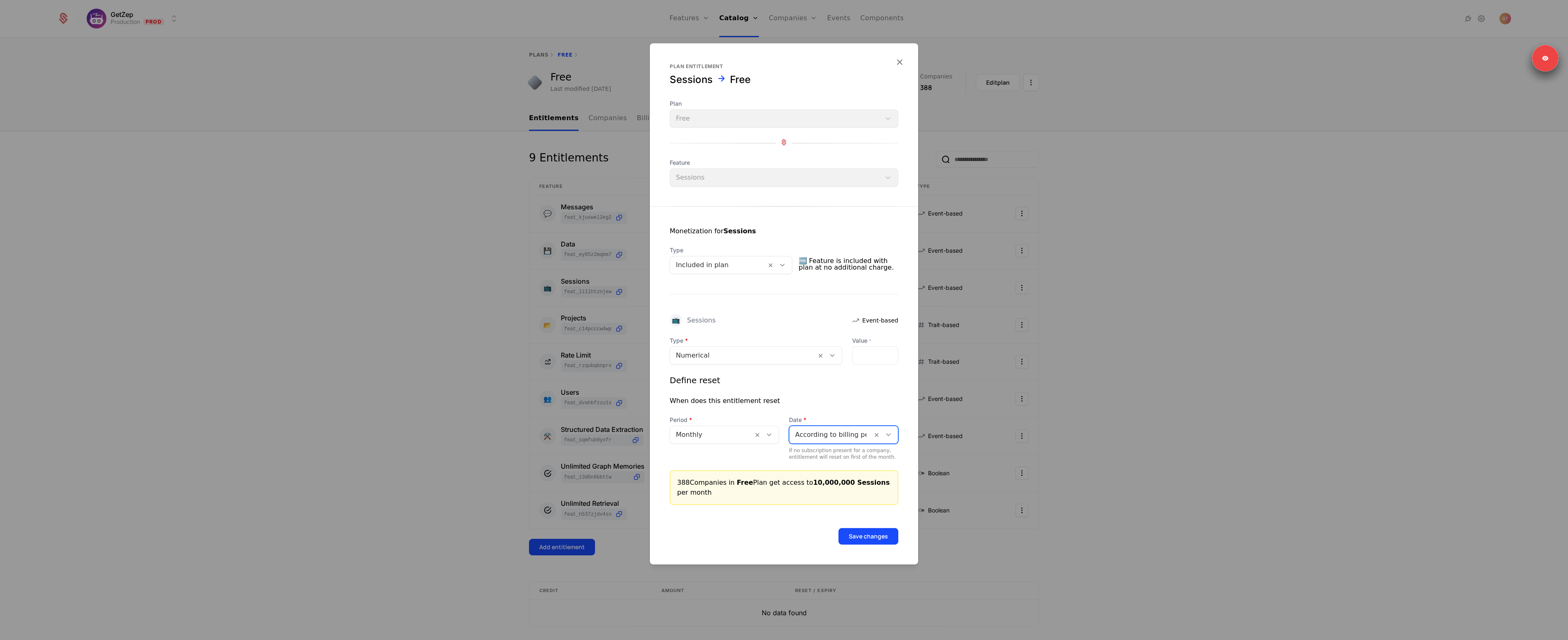
click at [869, 533] on button "Save changes" at bounding box center [868, 536] width 60 height 16
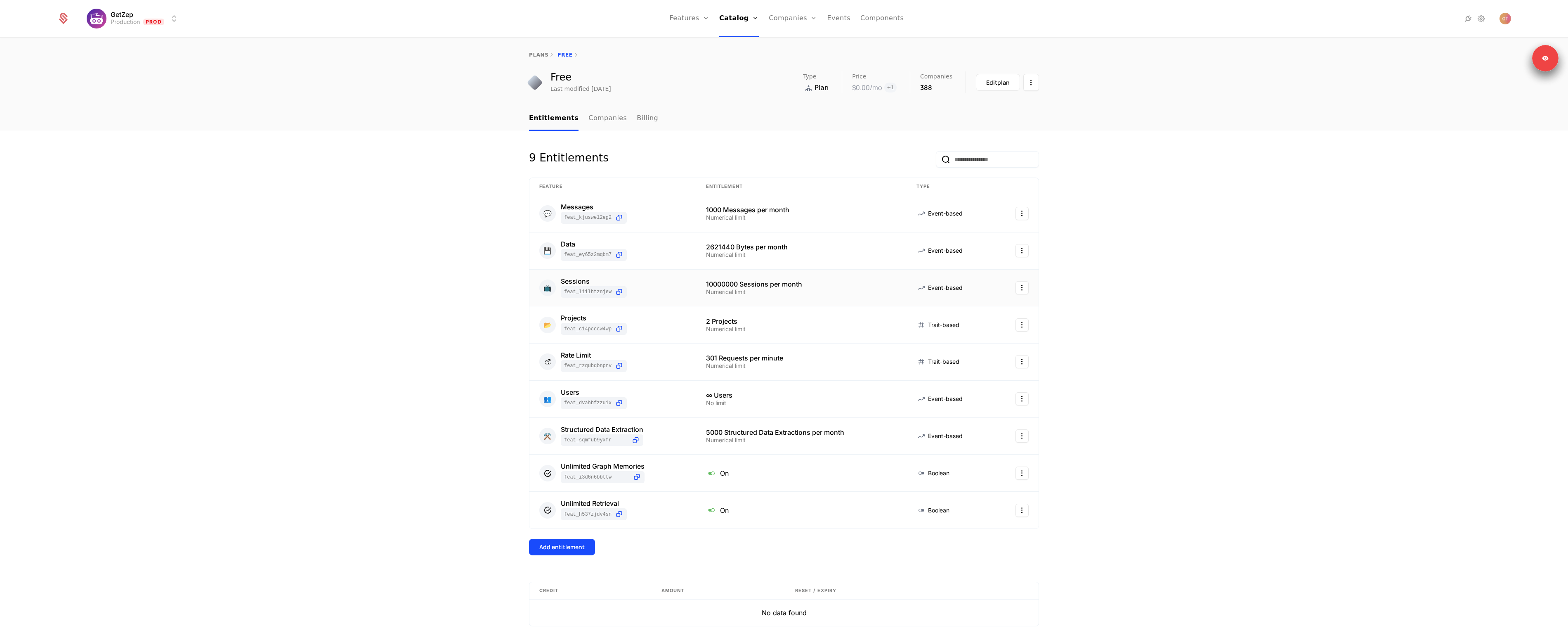
click at [1017, 287] on html "GetZep Production Prod Features Features Flags Catalog Plans Add Ons Credits Co…" at bounding box center [784, 320] width 1568 height 640
click at [963, 328] on div "Edit" at bounding box center [960, 328] width 15 height 12
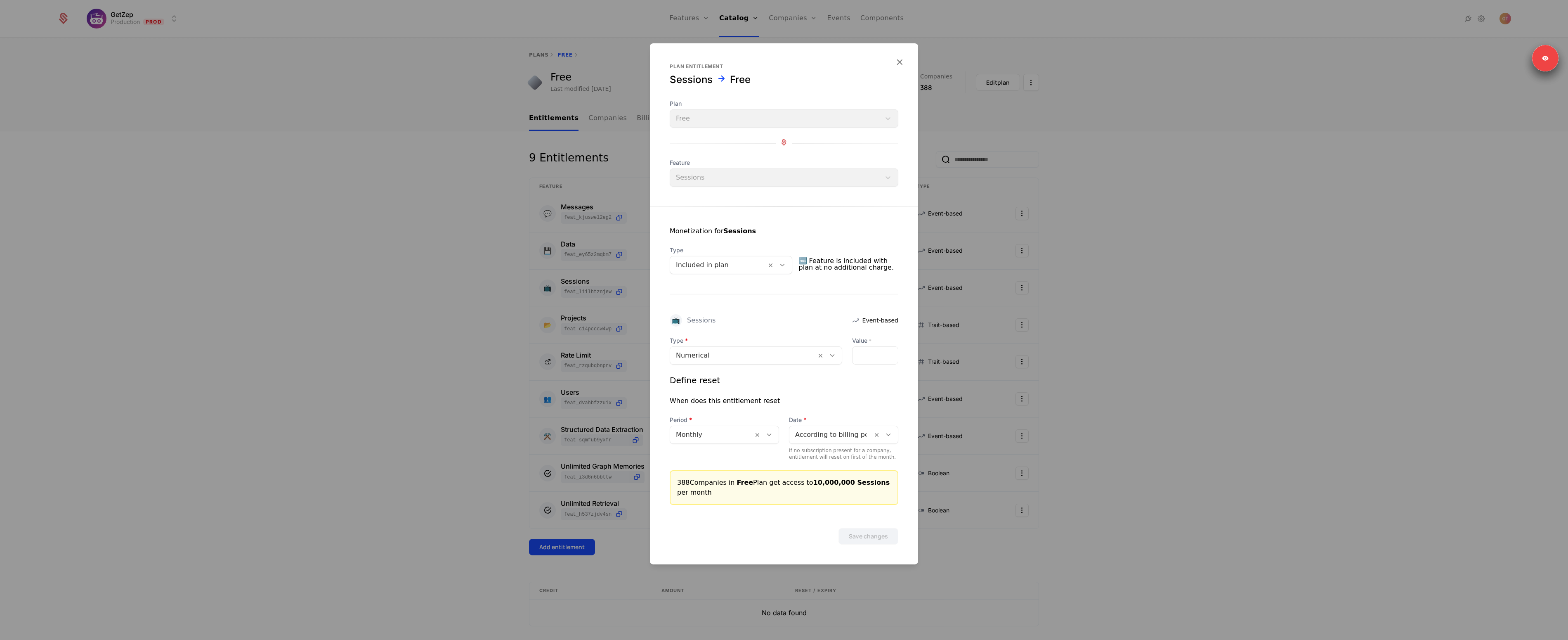
click at [705, 357] on div at bounding box center [743, 355] width 135 height 12
click at [695, 390] on div "No limit" at bounding box center [755, 390] width 163 height 7
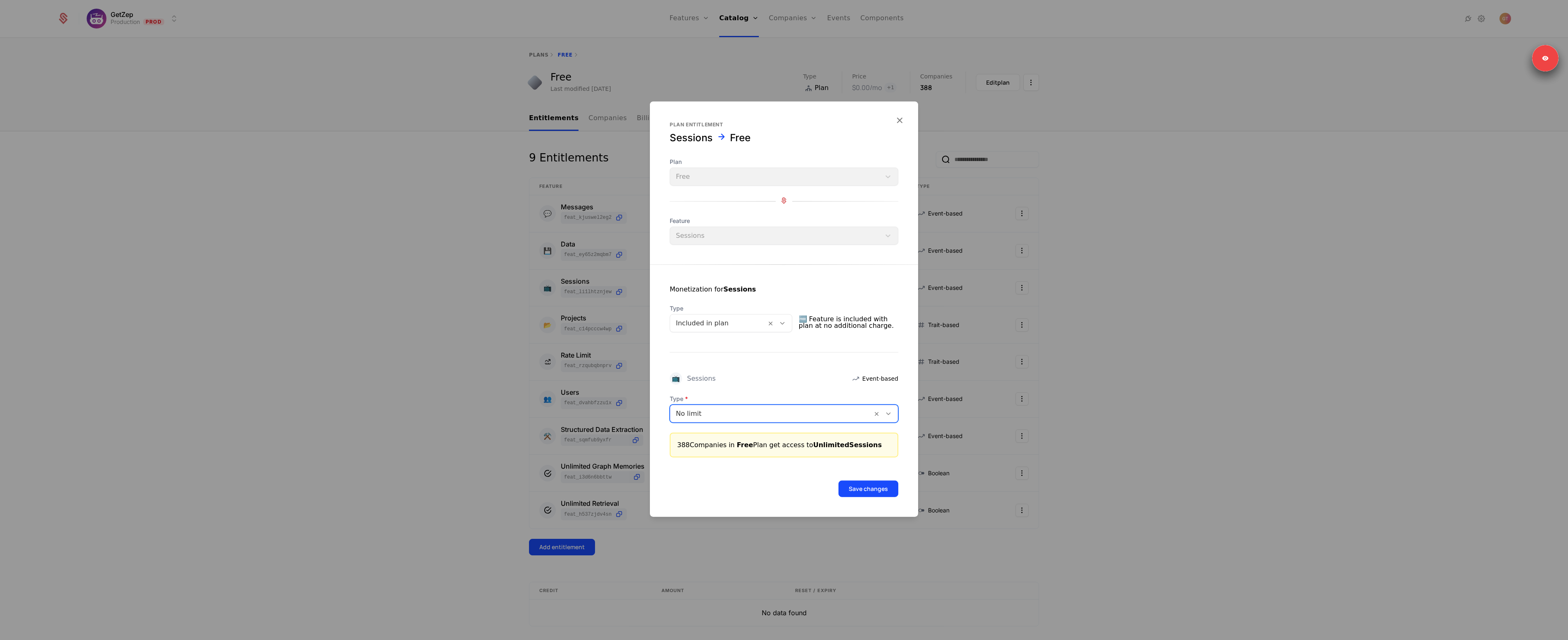
click at [866, 487] on button "Save changes" at bounding box center [868, 488] width 60 height 16
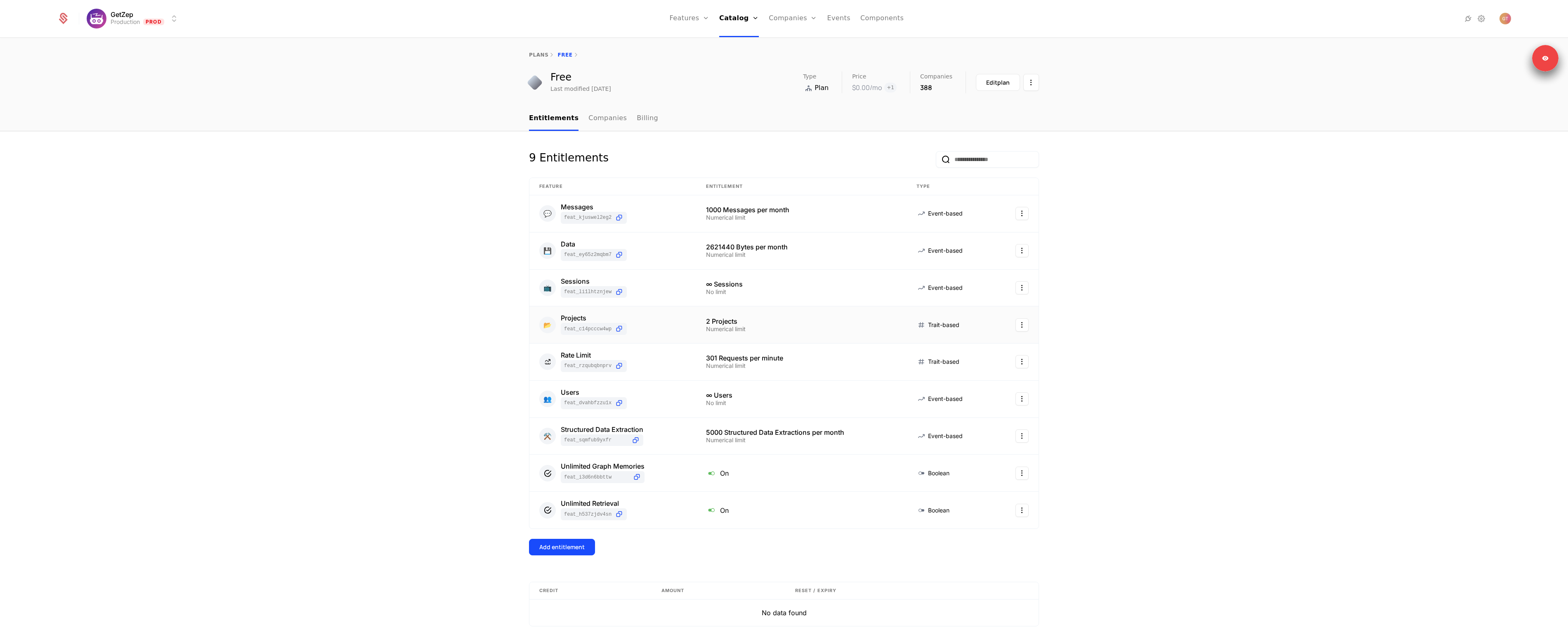
click at [1014, 326] on html "GetZep Production Prod Features Features Flags Catalog Plans Add Ons Credits Co…" at bounding box center [784, 320] width 1568 height 640
click at [981, 372] on div "Delete Edit View feature" at bounding box center [984, 365] width 63 height 48
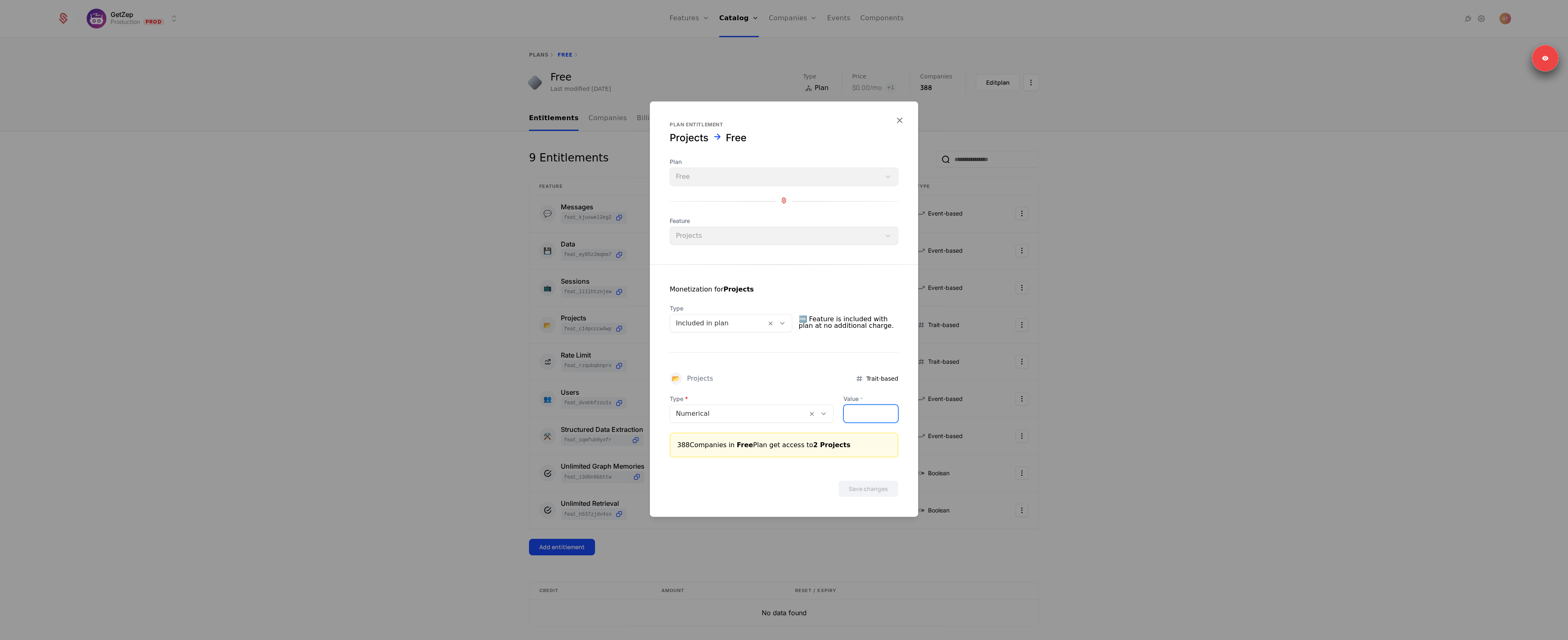
click at [878, 416] on input "*" at bounding box center [870, 413] width 54 height 17
type input "*"
click at [892, 410] on input "*" at bounding box center [870, 413] width 54 height 17
click at [878, 487] on button "Save changes" at bounding box center [868, 488] width 60 height 16
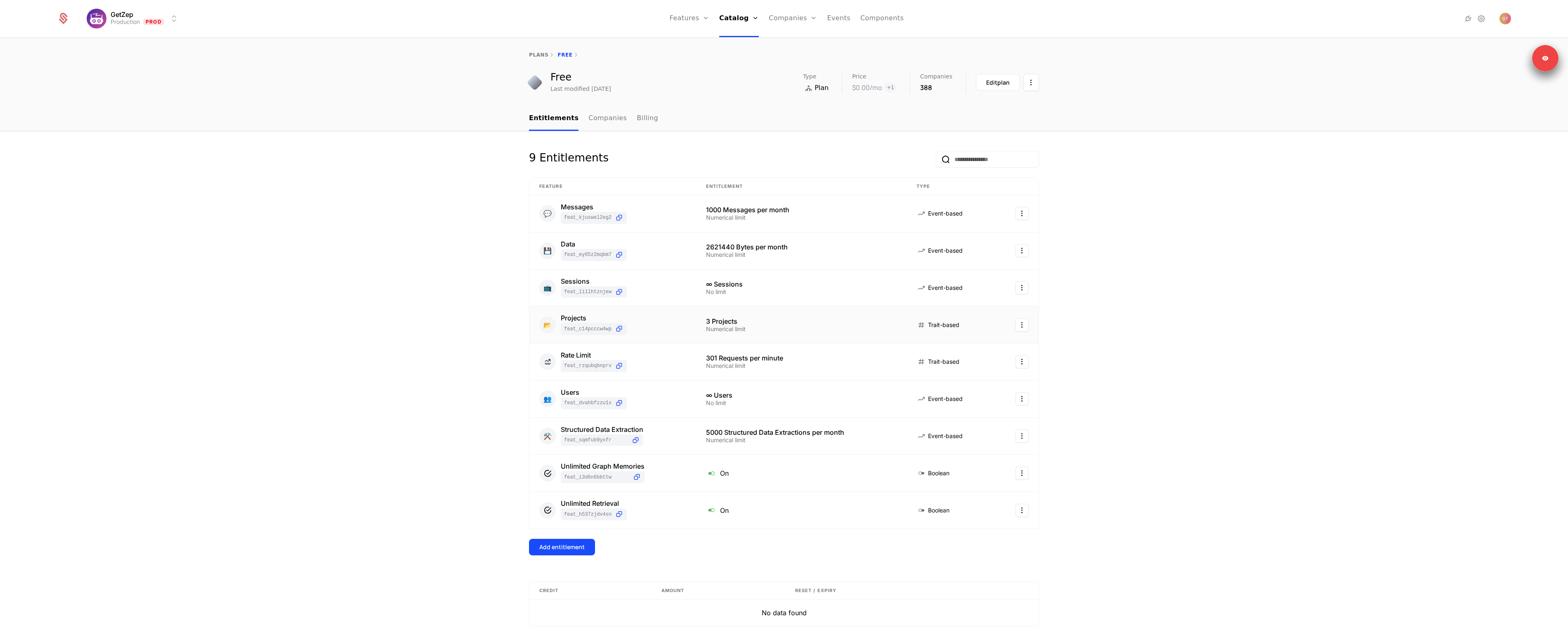
click at [1018, 322] on html "GetZep Production Prod Features Features Flags Catalog Plans Add Ons Credits Co…" at bounding box center [784, 320] width 1568 height 640
click at [967, 365] on div "Edit" at bounding box center [963, 365] width 21 height 12
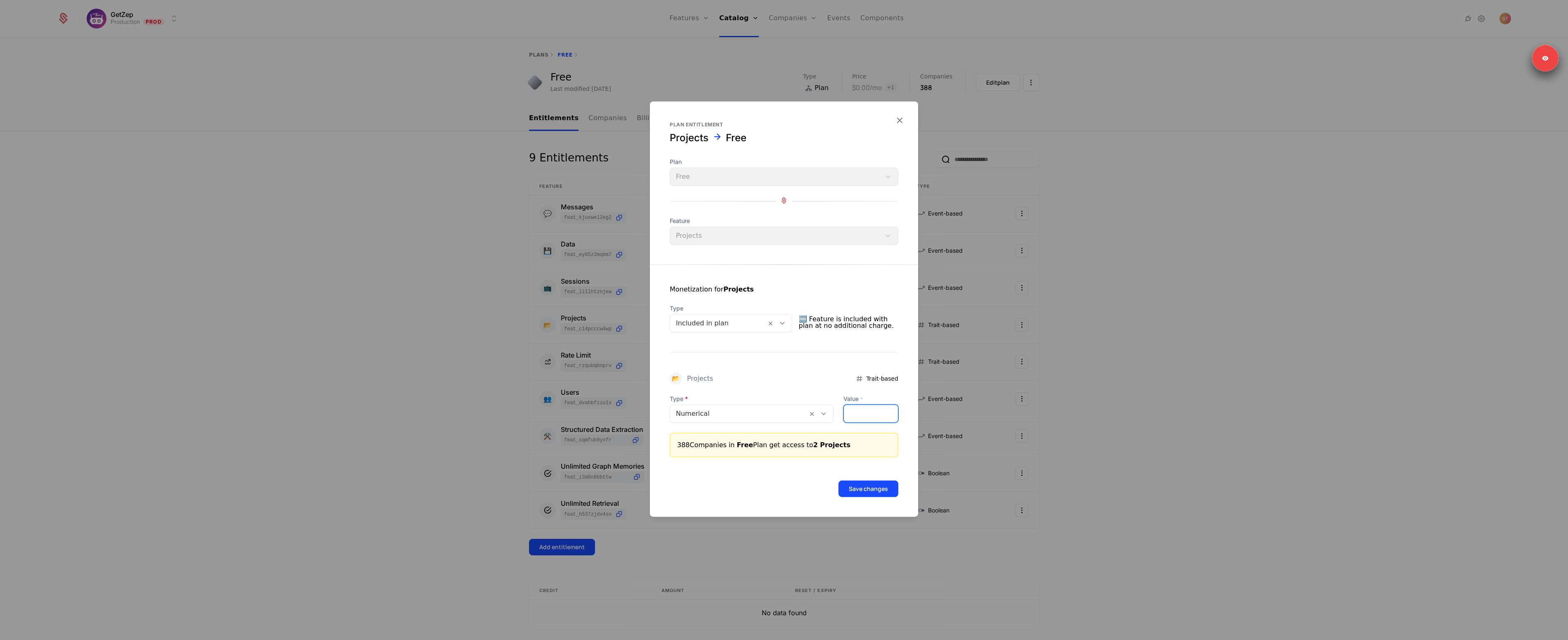
drag, startPoint x: 892, startPoint y: 415, endPoint x: 886, endPoint y: 432, distance: 18.0
type input "*"
click at [892, 415] on input "*" at bounding box center [870, 413] width 54 height 17
click at [869, 484] on button "Save changes" at bounding box center [868, 488] width 60 height 16
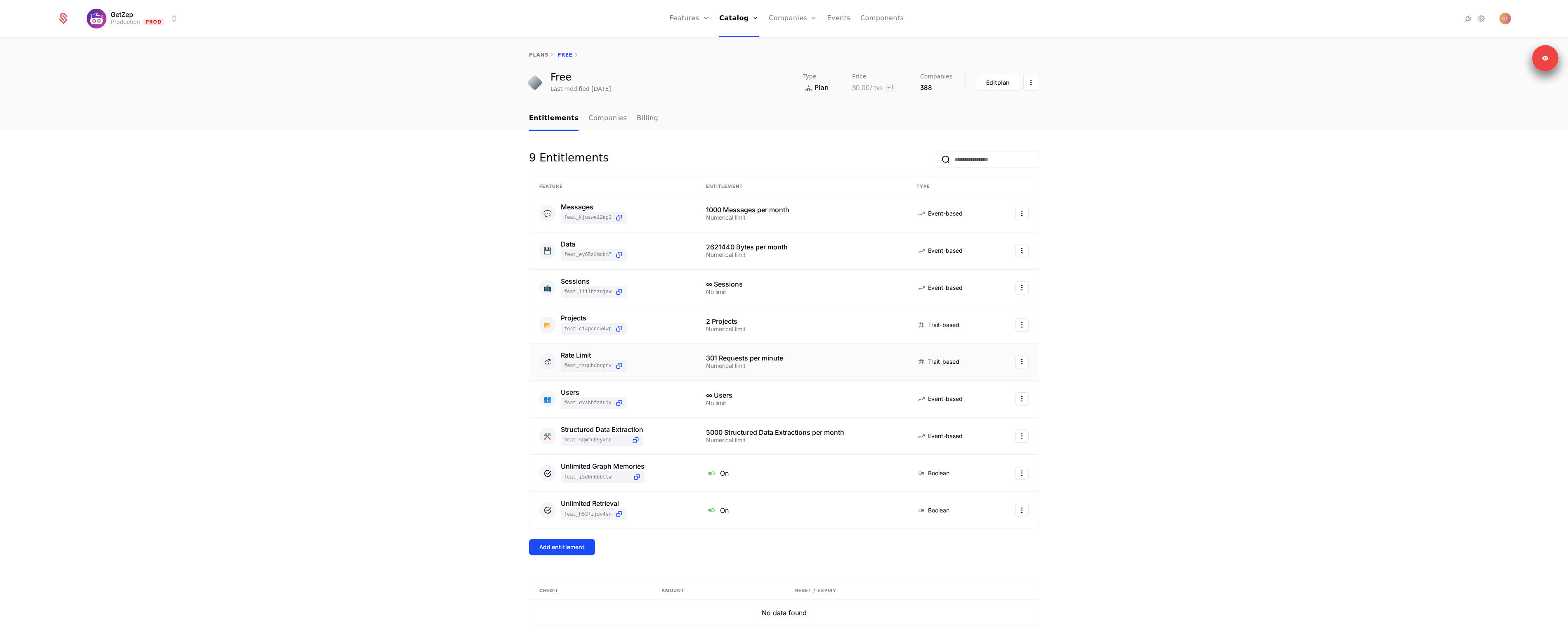
click at [1021, 365] on html "GetZep Production Prod Features Features Flags Catalog Plans Add Ons Credits Co…" at bounding box center [784, 320] width 1568 height 640
click at [962, 404] on div "Edit" at bounding box center [960, 403] width 15 height 12
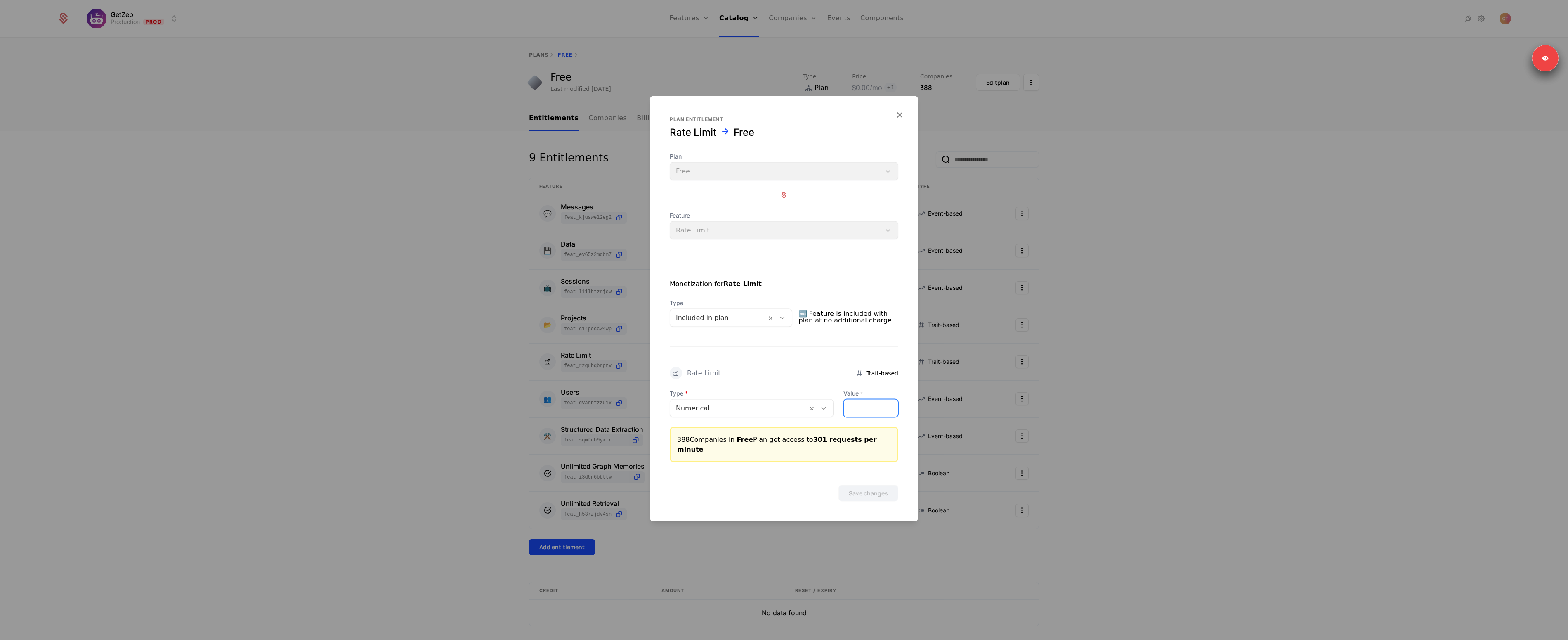
type input "***"
click at [891, 415] on input "***" at bounding box center [870, 408] width 54 height 17
click at [870, 489] on button "Save changes" at bounding box center [868, 493] width 60 height 16
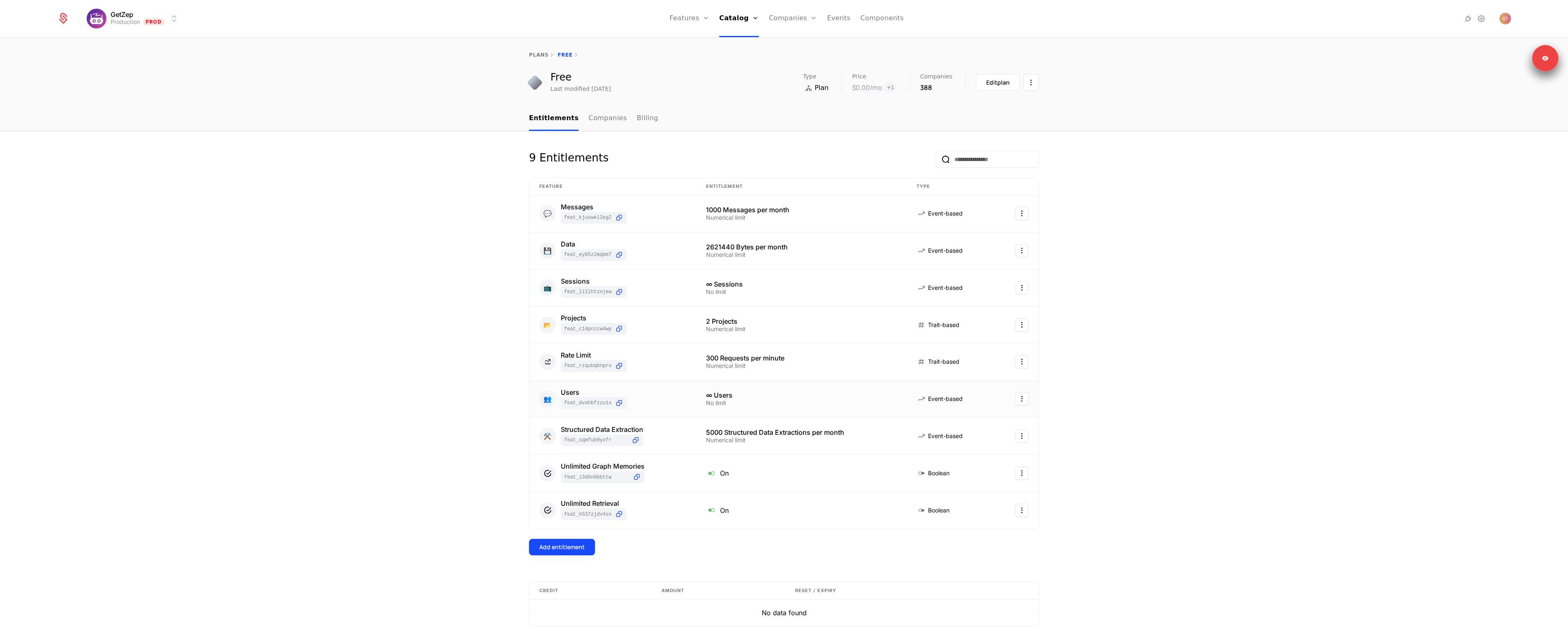
click at [1018, 399] on html "GetZep Production Prod Features Features Flags Catalog Plans Add Ons Credits Co…" at bounding box center [784, 320] width 1568 height 640
click at [950, 440] on div "Delete Edit View feature" at bounding box center [984, 440] width 83 height 61
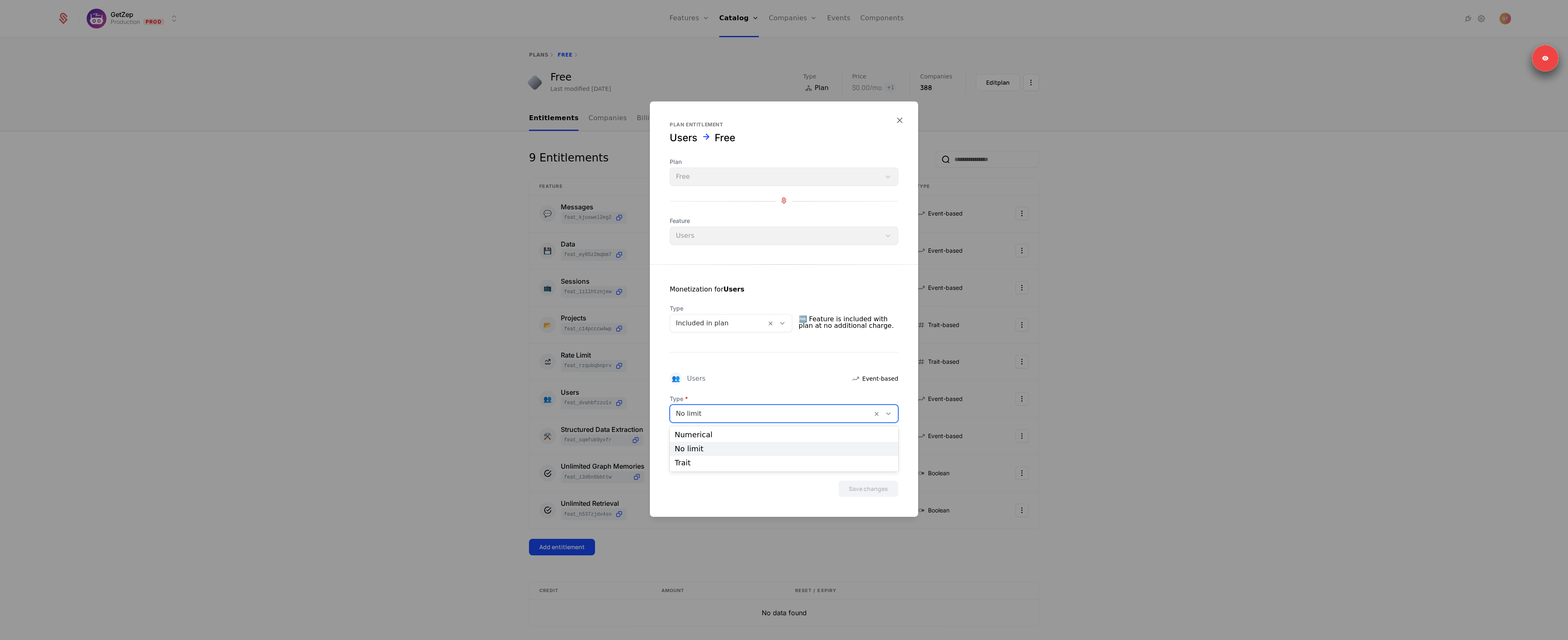
drag, startPoint x: 855, startPoint y: 415, endPoint x: 794, endPoint y: 434, distance: 63.9
click at [855, 415] on div at bounding box center [771, 413] width 191 height 12
click at [754, 437] on div "Numerical" at bounding box center [783, 435] width 219 height 7
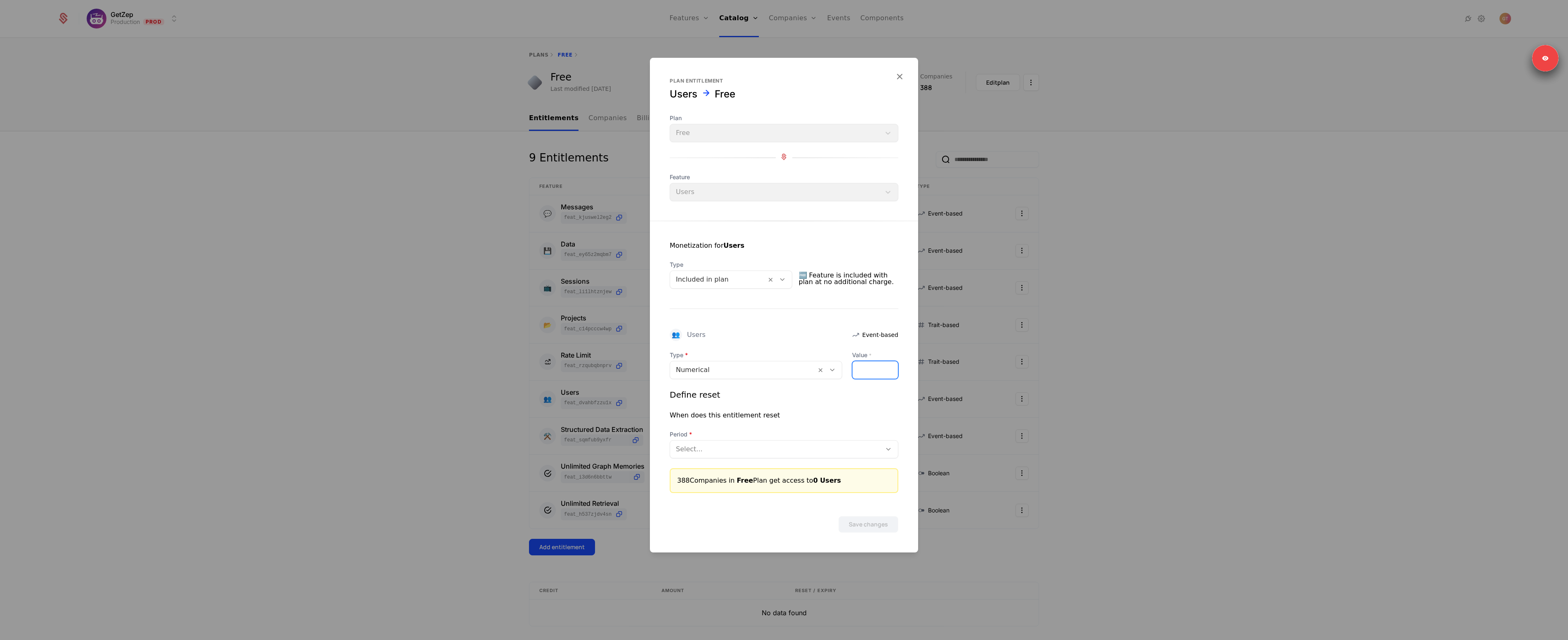
drag, startPoint x: 864, startPoint y: 378, endPoint x: 856, endPoint y: 369, distance: 12.0
click at [861, 372] on input "*" at bounding box center [875, 370] width 46 height 17
type input "*****"
drag, startPoint x: 829, startPoint y: 459, endPoint x: 813, endPoint y: 454, distance: 16.8
click at [829, 459] on div "Type Numerical Value * ***** Define reset When does this entitlement reset Peri…" at bounding box center [784, 421] width 229 height 142
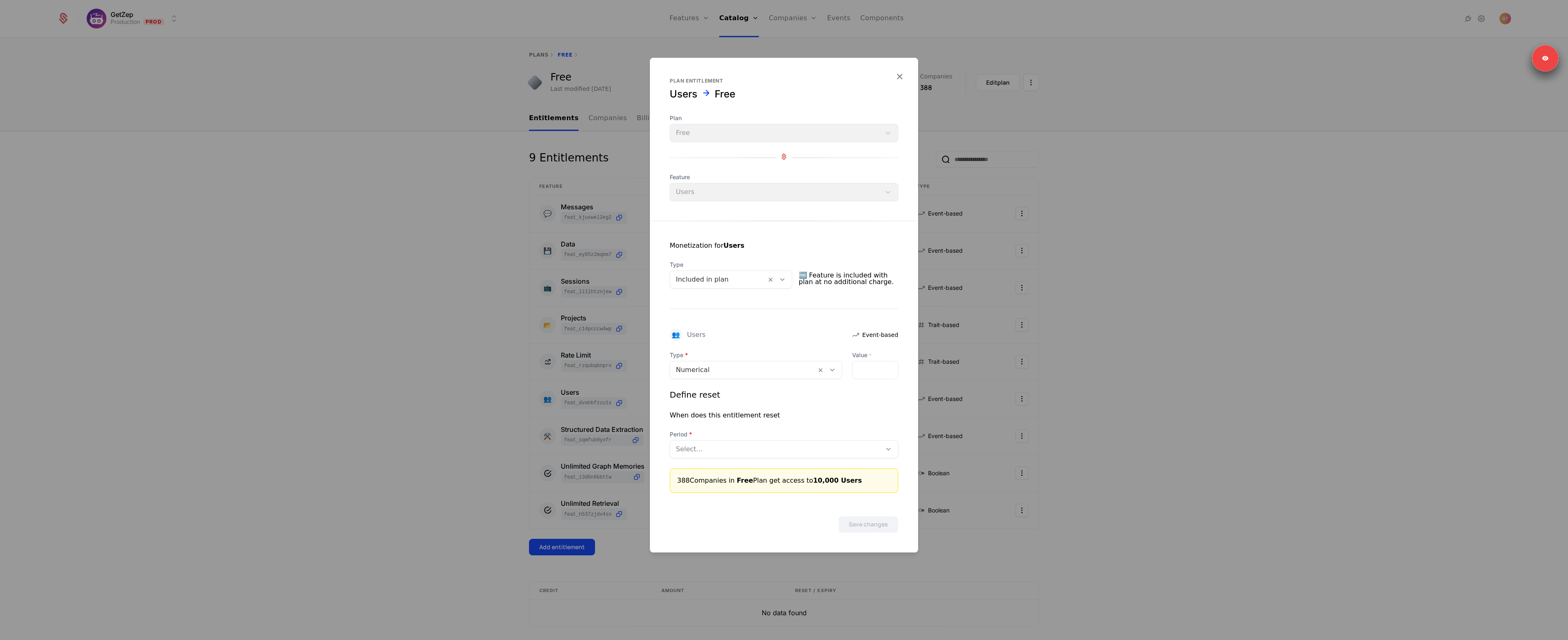
click at [785, 454] on div "Select..." at bounding box center [775, 449] width 211 height 15
drag, startPoint x: 727, startPoint y: 482, endPoint x: 723, endPoint y: 471, distance: 11.7
click at [723, 471] on div "Daily Monthly Weekly" at bounding box center [784, 484] width 229 height 46
click at [723, 471] on div "Daily" at bounding box center [783, 470] width 219 height 7
click at [872, 519] on button "Save changes" at bounding box center [868, 524] width 60 height 16
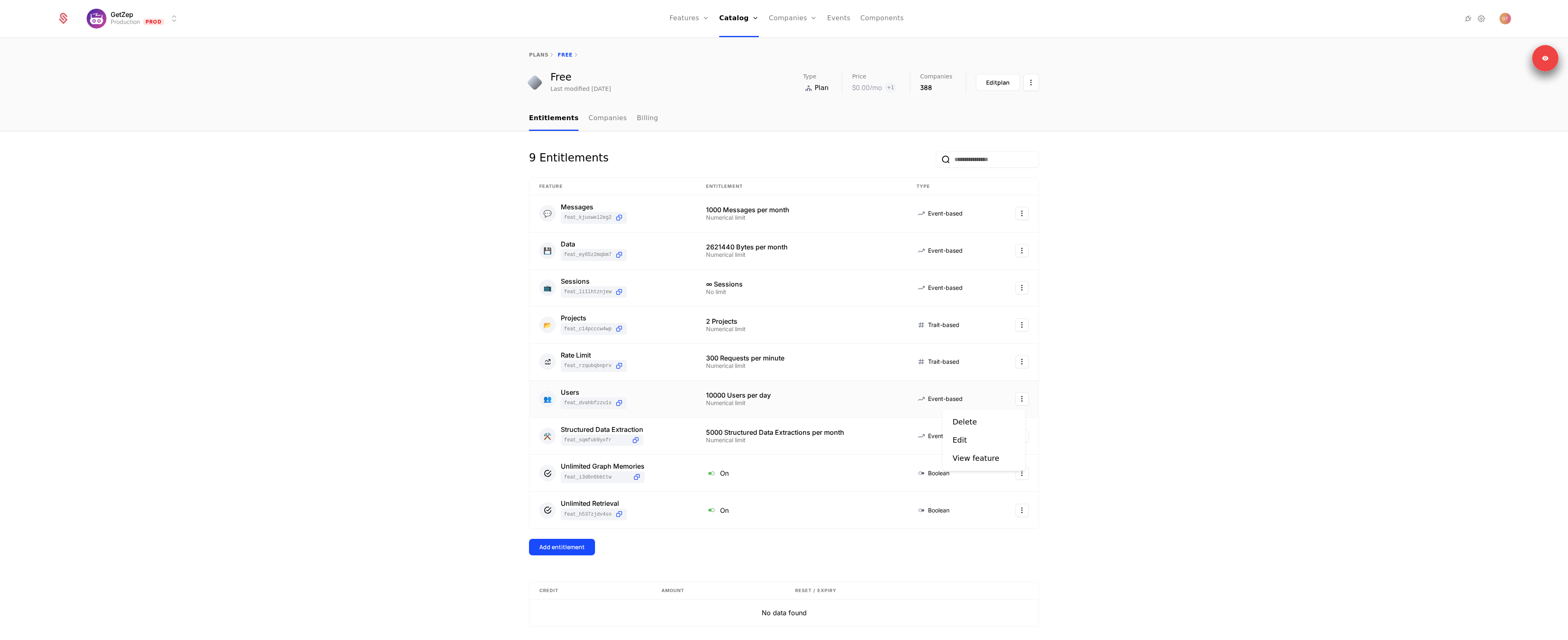
click at [1018, 402] on html "GetZep Production Prod Features Features Flags Catalog Plans Add Ons Credits Co…" at bounding box center [784, 320] width 1568 height 640
click at [975, 441] on div "Edit" at bounding box center [984, 440] width 63 height 12
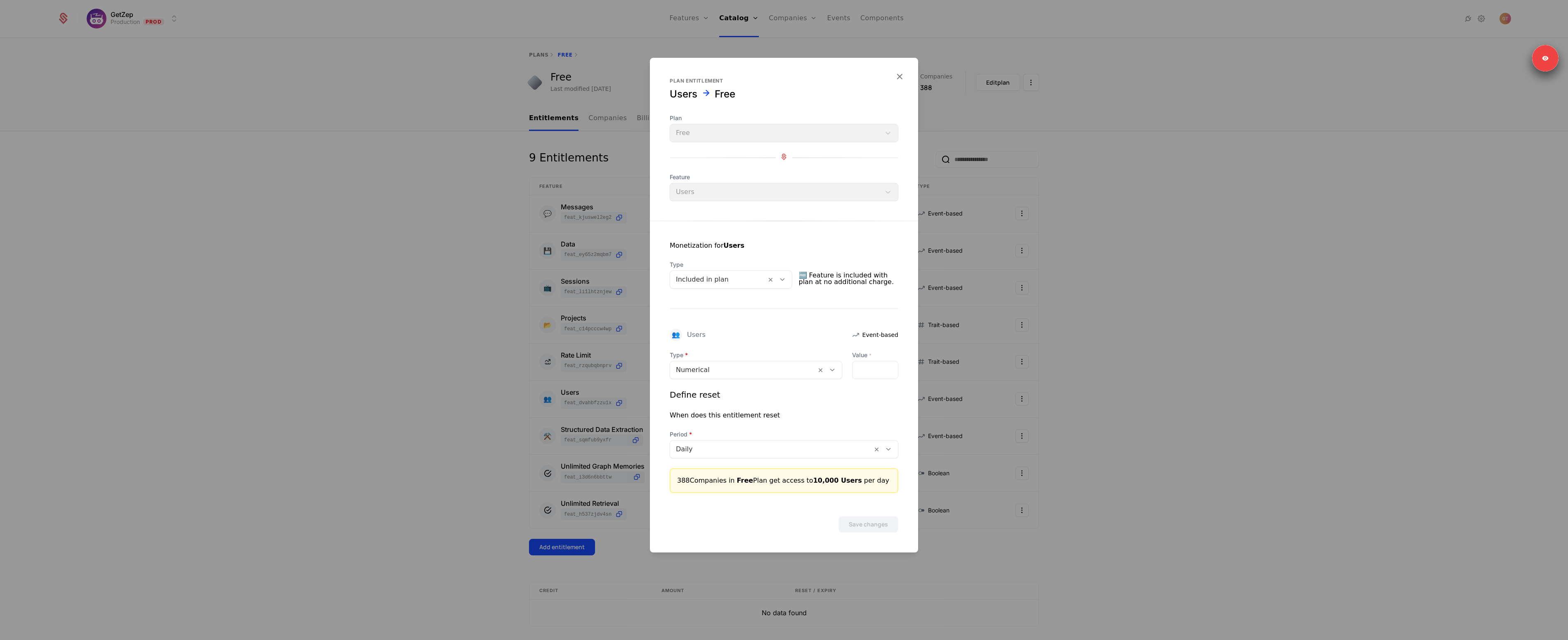
drag, startPoint x: 760, startPoint y: 376, endPoint x: 751, endPoint y: 375, distance: 9.1
click at [760, 376] on div "Numerical" at bounding box center [743, 370] width 146 height 15
drag, startPoint x: 723, startPoint y: 408, endPoint x: 740, endPoint y: 413, distance: 17.7
click at [723, 408] on div "No limit" at bounding box center [755, 405] width 163 height 7
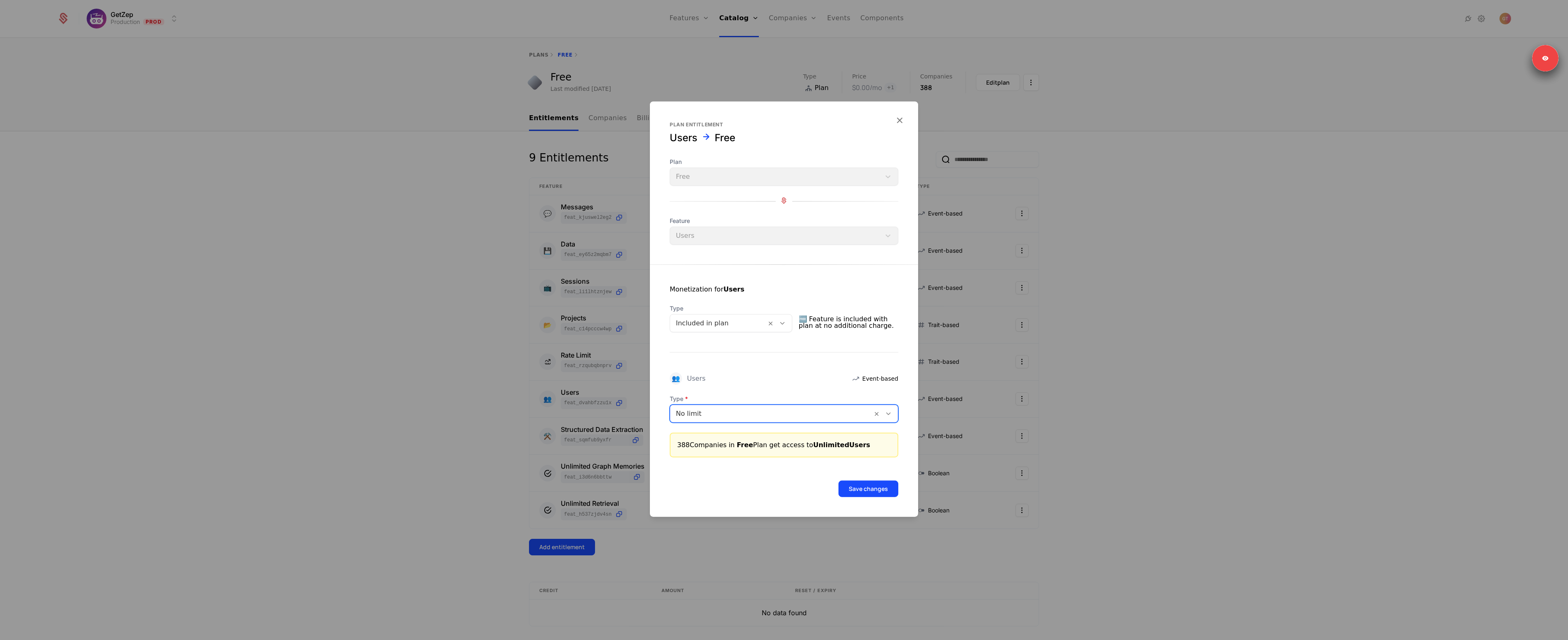
click at [861, 487] on button "Save changes" at bounding box center [868, 488] width 60 height 16
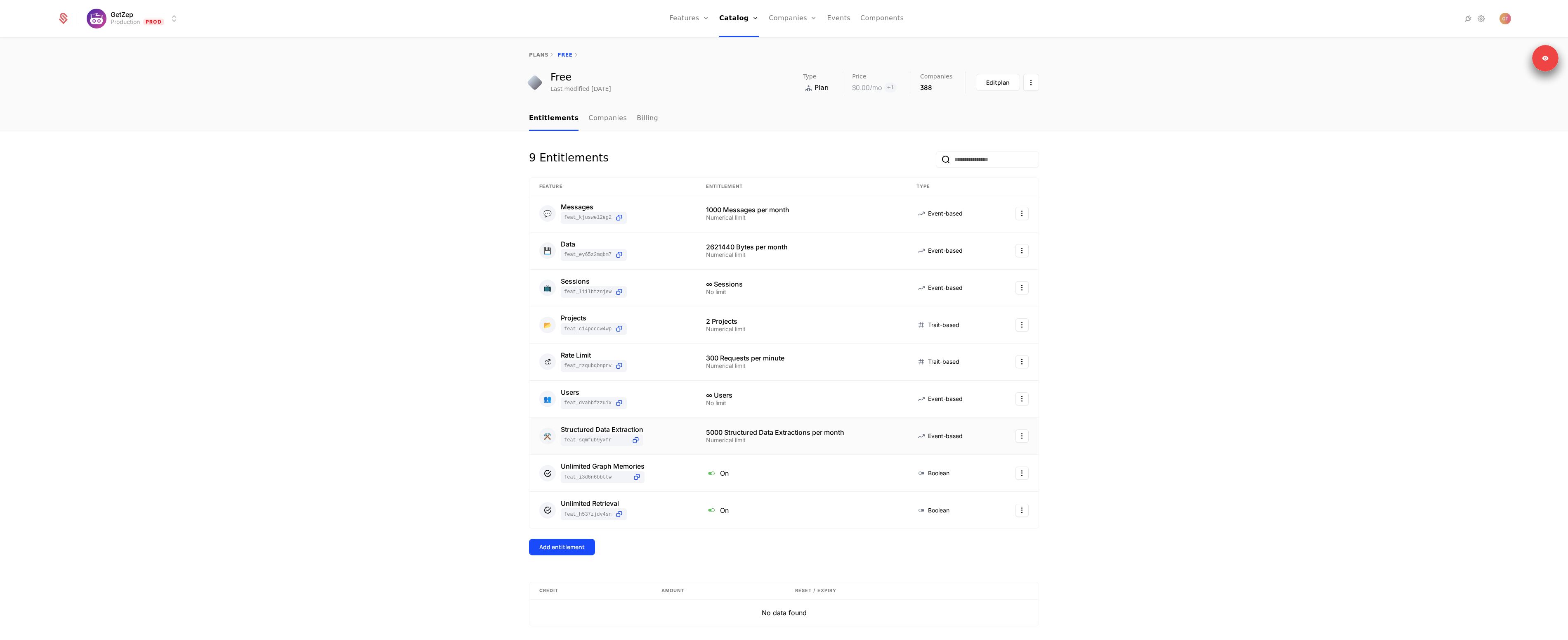
click at [1016, 434] on html "GetZep Production Prod Features Features Flags Catalog Plans Add Ons Credits Co…" at bounding box center [784, 320] width 1568 height 640
click at [962, 475] on div "Edit" at bounding box center [960, 477] width 15 height 12
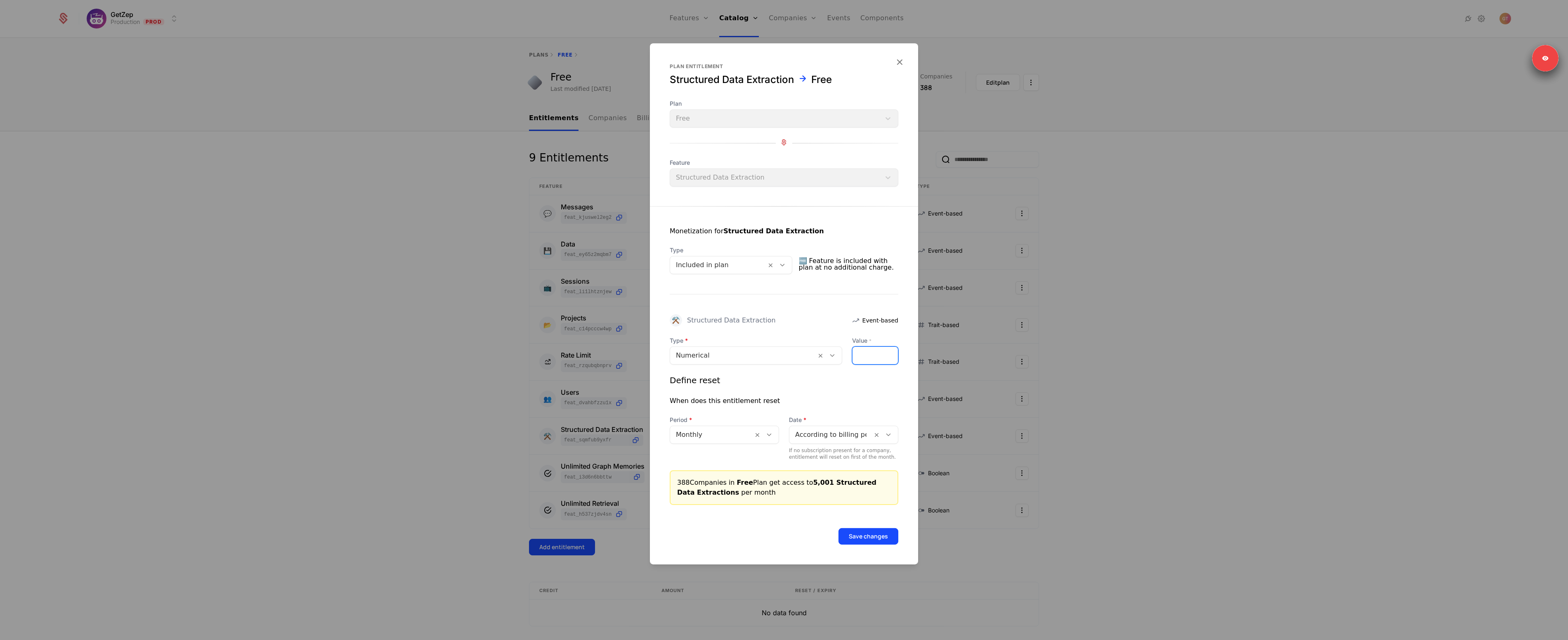
type input "****"
click at [890, 352] on input "****" at bounding box center [875, 355] width 46 height 17
click at [872, 532] on button "Save changes" at bounding box center [868, 536] width 60 height 16
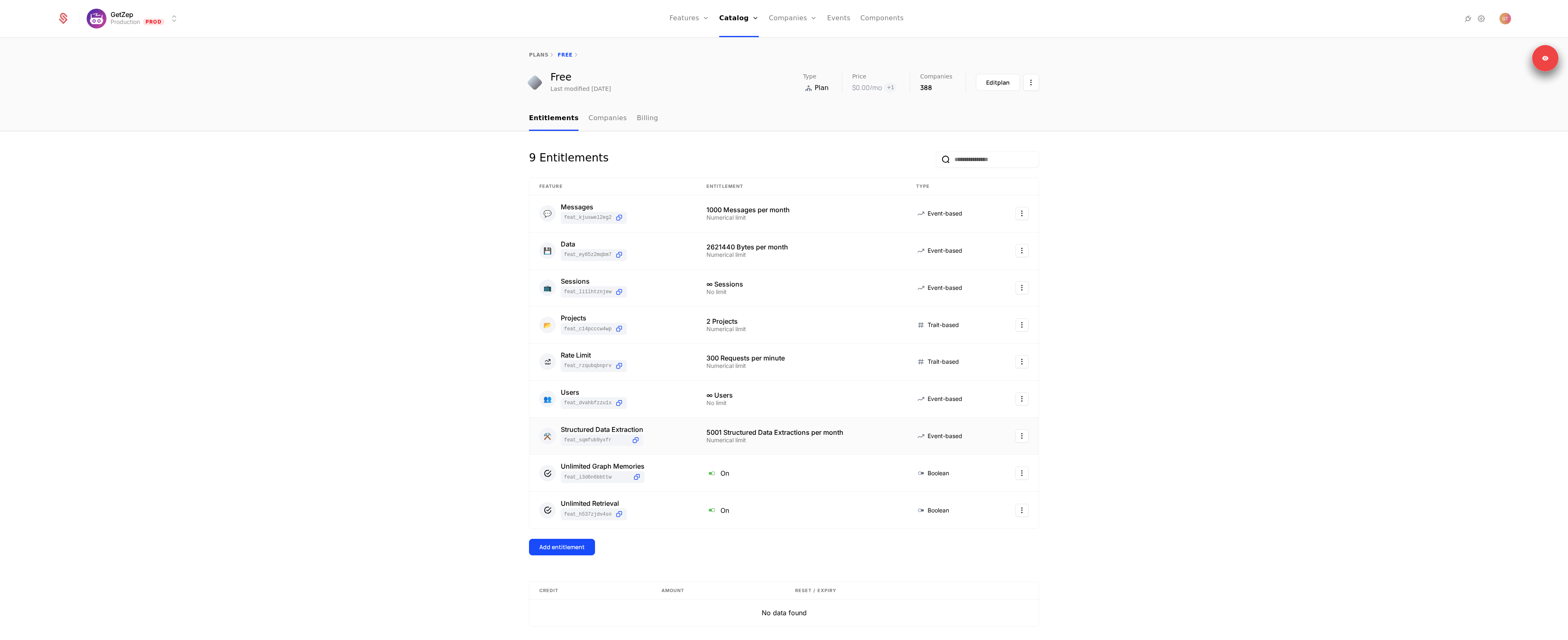
click at [1020, 435] on html "GetZep Production Prod Features Features Flags Catalog Plans Add Ons Credits Co…" at bounding box center [784, 320] width 1568 height 640
click at [970, 476] on div "Edit" at bounding box center [963, 477] width 21 height 12
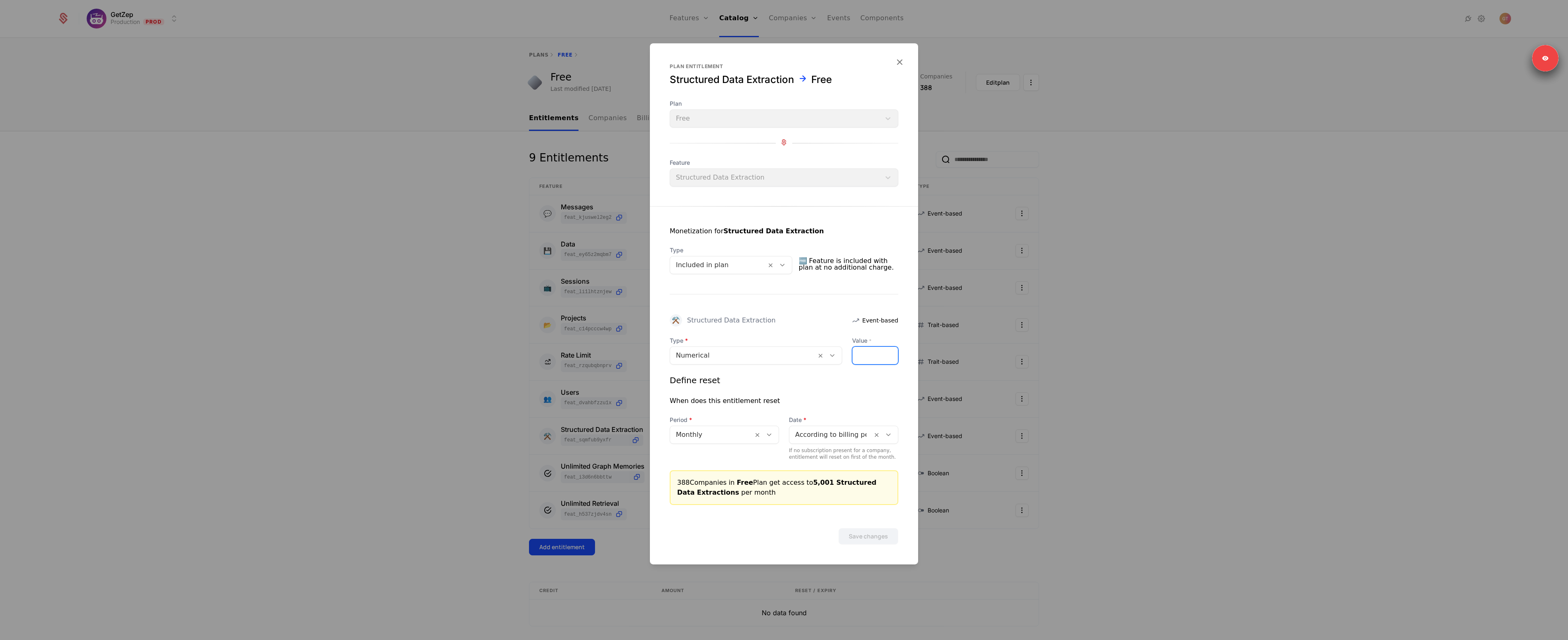
click at [884, 347] on input "****" at bounding box center [875, 355] width 46 height 17
type input "****"
click at [888, 357] on input "****" at bounding box center [875, 355] width 46 height 17
click at [878, 541] on button "Save changes" at bounding box center [868, 536] width 60 height 16
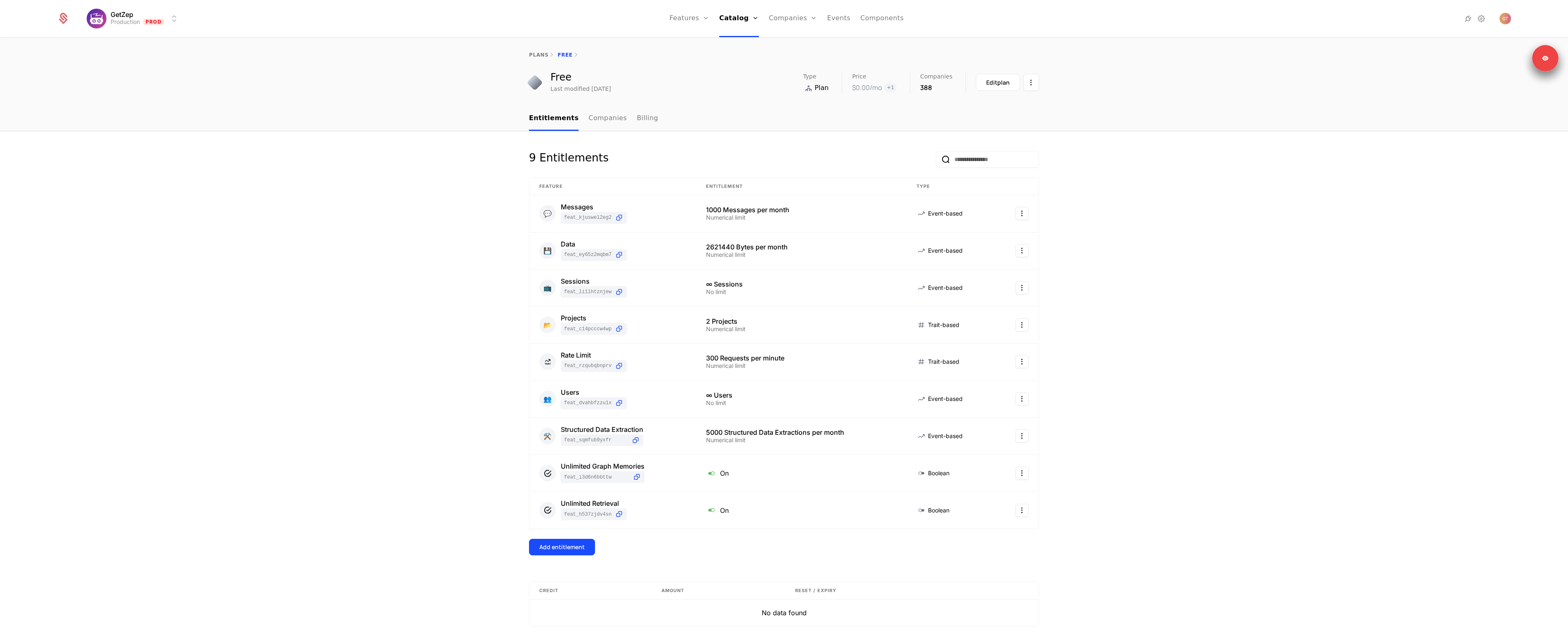
drag, startPoint x: 1163, startPoint y: 459, endPoint x: 1123, endPoint y: 459, distance: 40.0
click at [1163, 459] on div "9 Entitlements Feature Entitlement Type 💬 Messages feat_KJUSWeL2eg2 1000 Messag…" at bounding box center [784, 402] width 1568 height 541
click at [1014, 471] on html "GetZep Production Prod Features Features Flags Catalog Plans Add Ons Credits Co…" at bounding box center [784, 320] width 1568 height 640
click at [968, 510] on div "Edit" at bounding box center [963, 513] width 21 height 12
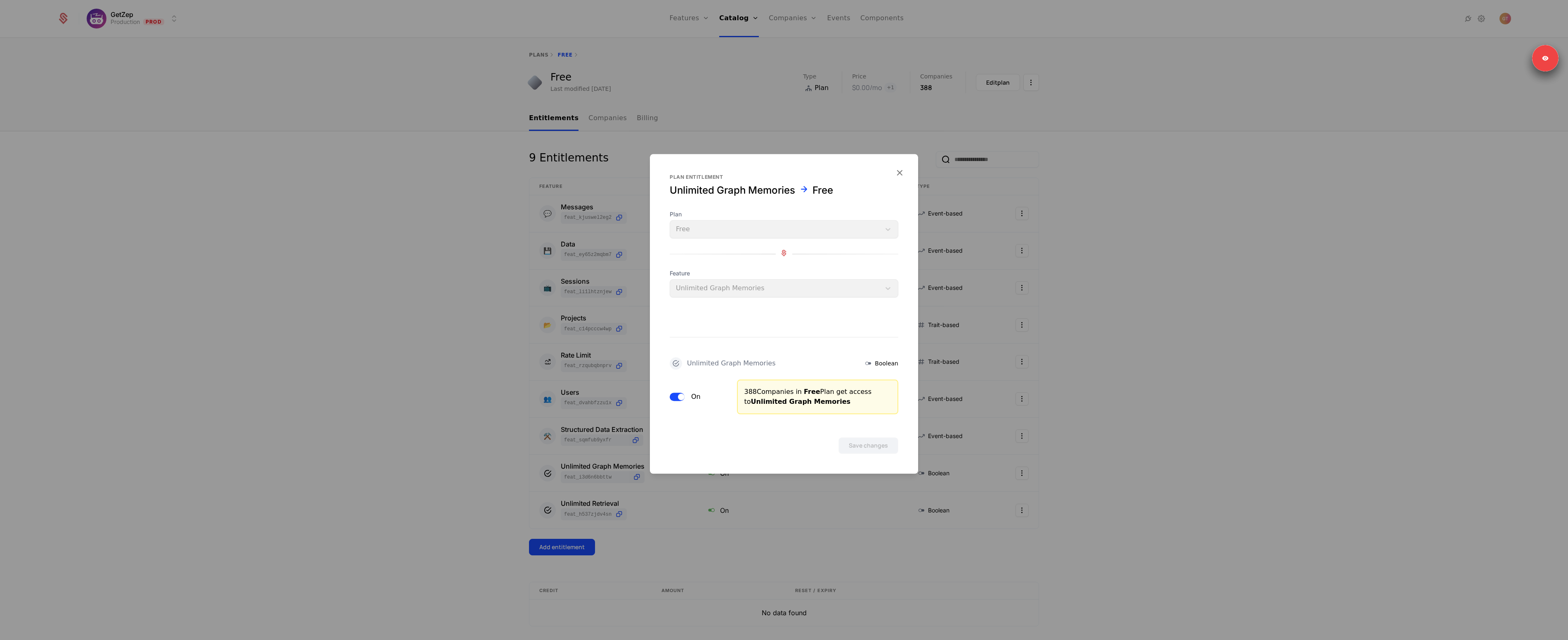
drag, startPoint x: 674, startPoint y: 389, endPoint x: 673, endPoint y: 398, distance: 9.1
click at [674, 390] on div "On" at bounding box center [698, 396] width 57 height 35
click at [673, 398] on button "On" at bounding box center [677, 397] width 15 height 9
click at [875, 443] on button "Save changes" at bounding box center [868, 445] width 60 height 16
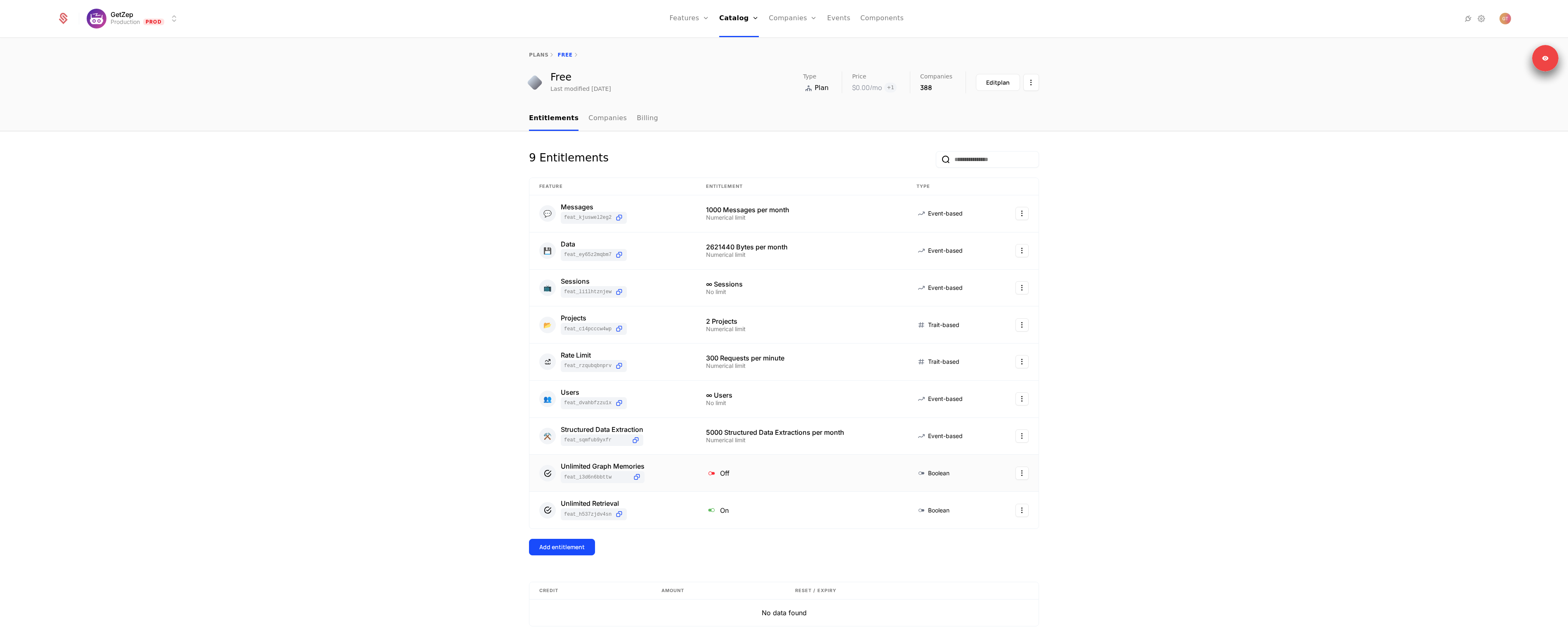
click at [1024, 471] on html "GetZep Production Prod Features Features Flags Catalog Plans Add Ons Credits Co…" at bounding box center [784, 320] width 1568 height 640
click at [976, 513] on div "Edit" at bounding box center [984, 513] width 63 height 12
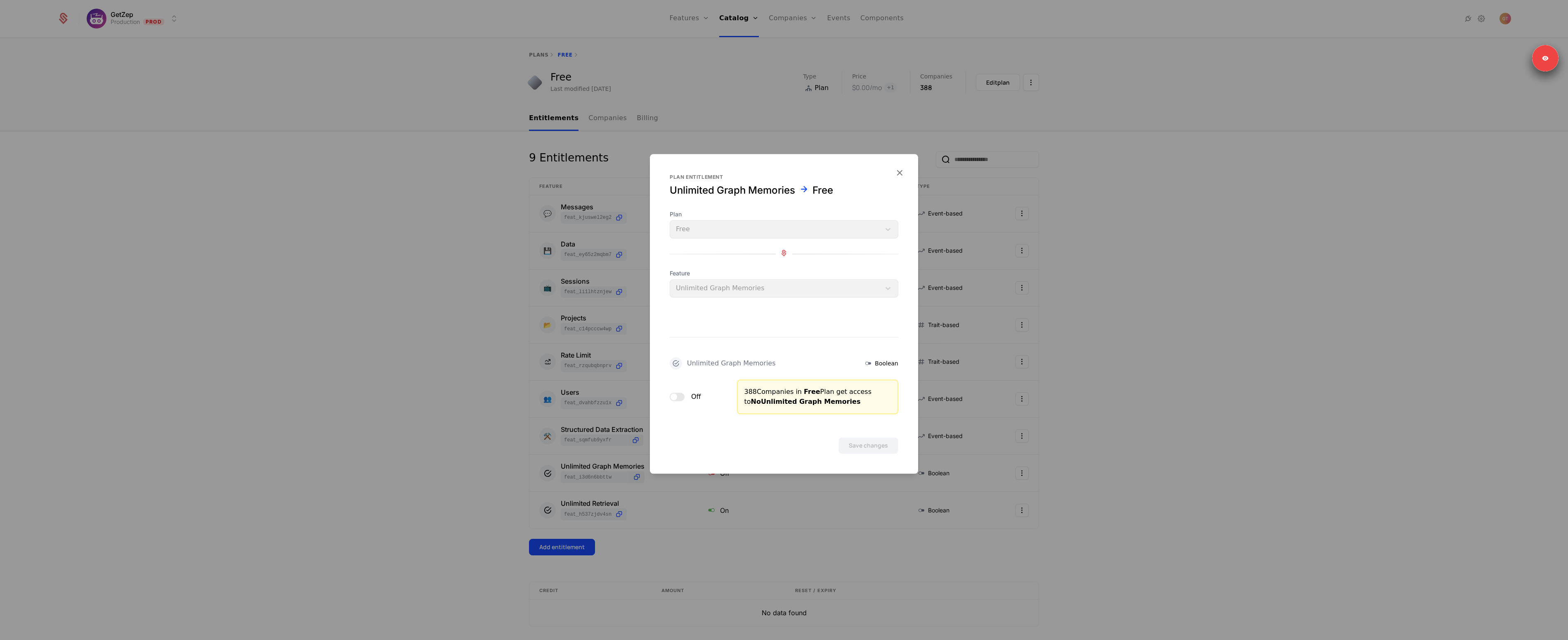
click at [678, 396] on button "Off" at bounding box center [677, 397] width 15 height 9
click at [851, 441] on button "Save changes" at bounding box center [868, 445] width 60 height 16
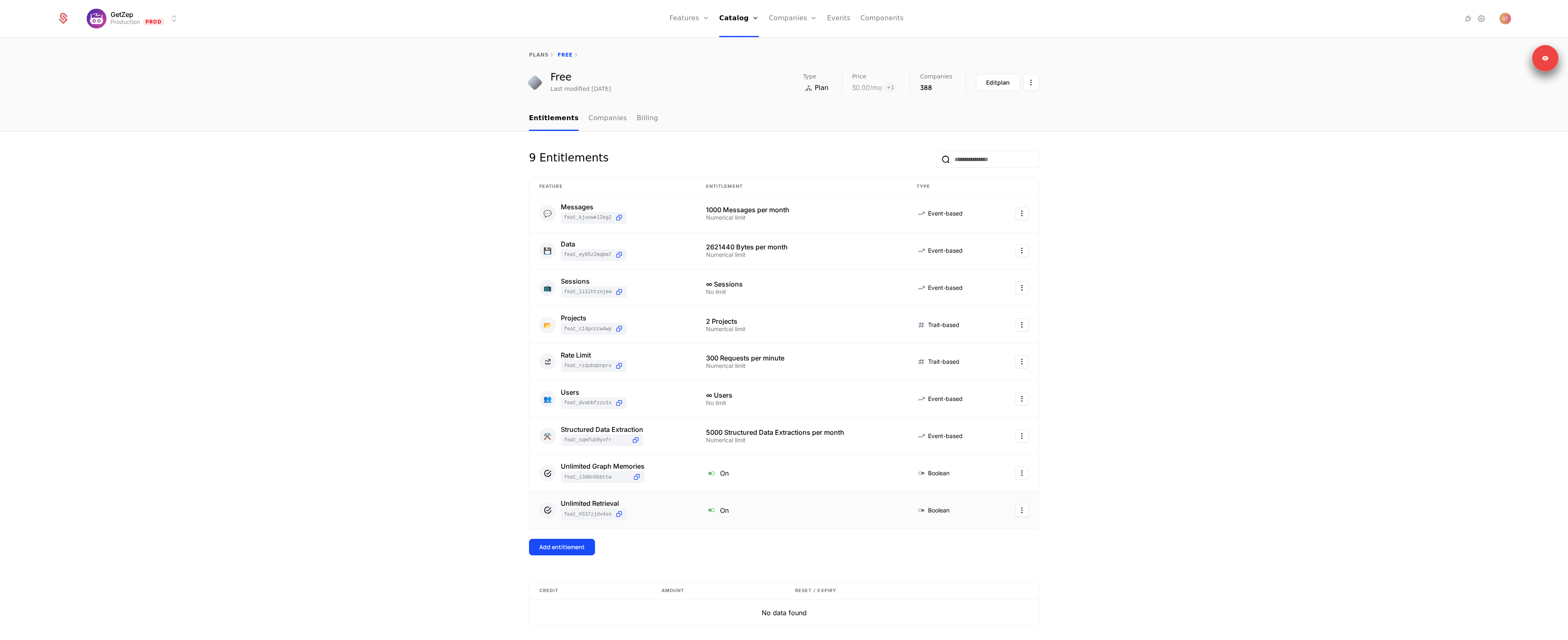
click at [1011, 507] on div at bounding box center [1017, 510] width 24 height 13
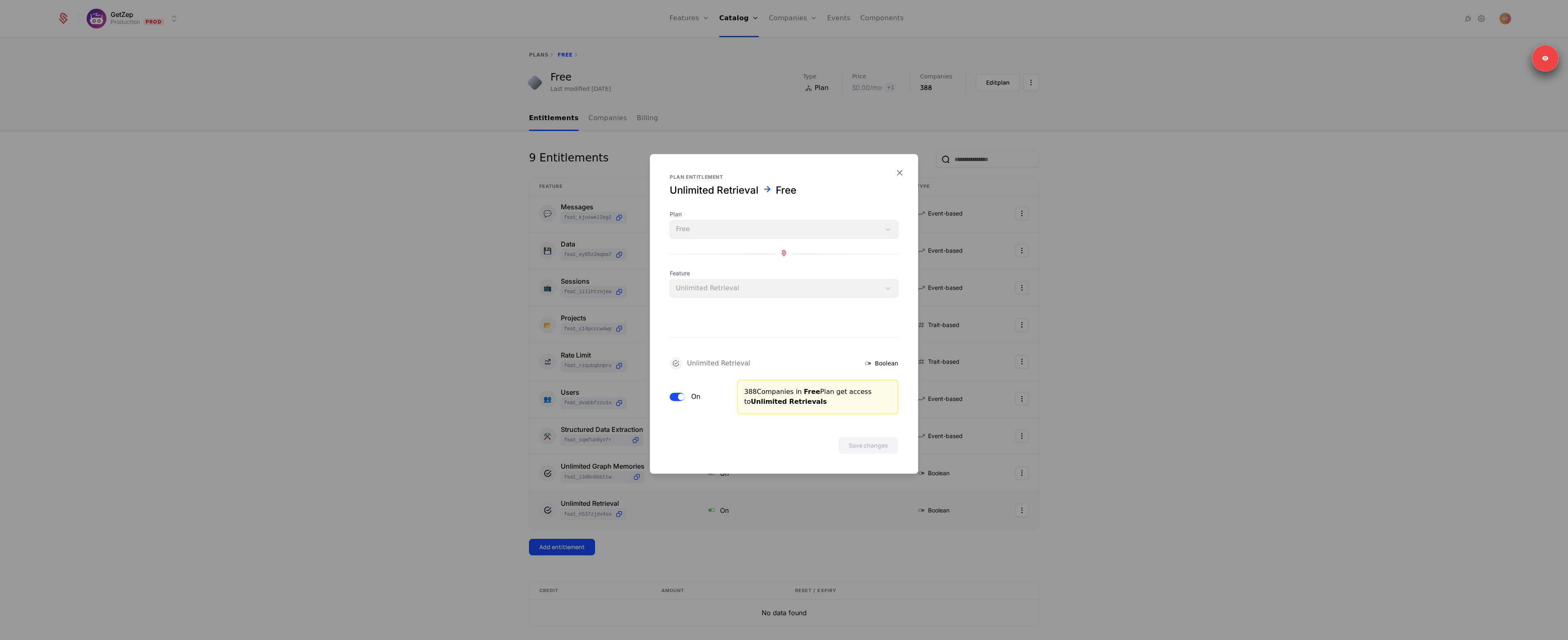
click at [677, 397] on button "On" at bounding box center [677, 397] width 15 height 9
click at [857, 441] on button "Save changes" at bounding box center [868, 445] width 60 height 16
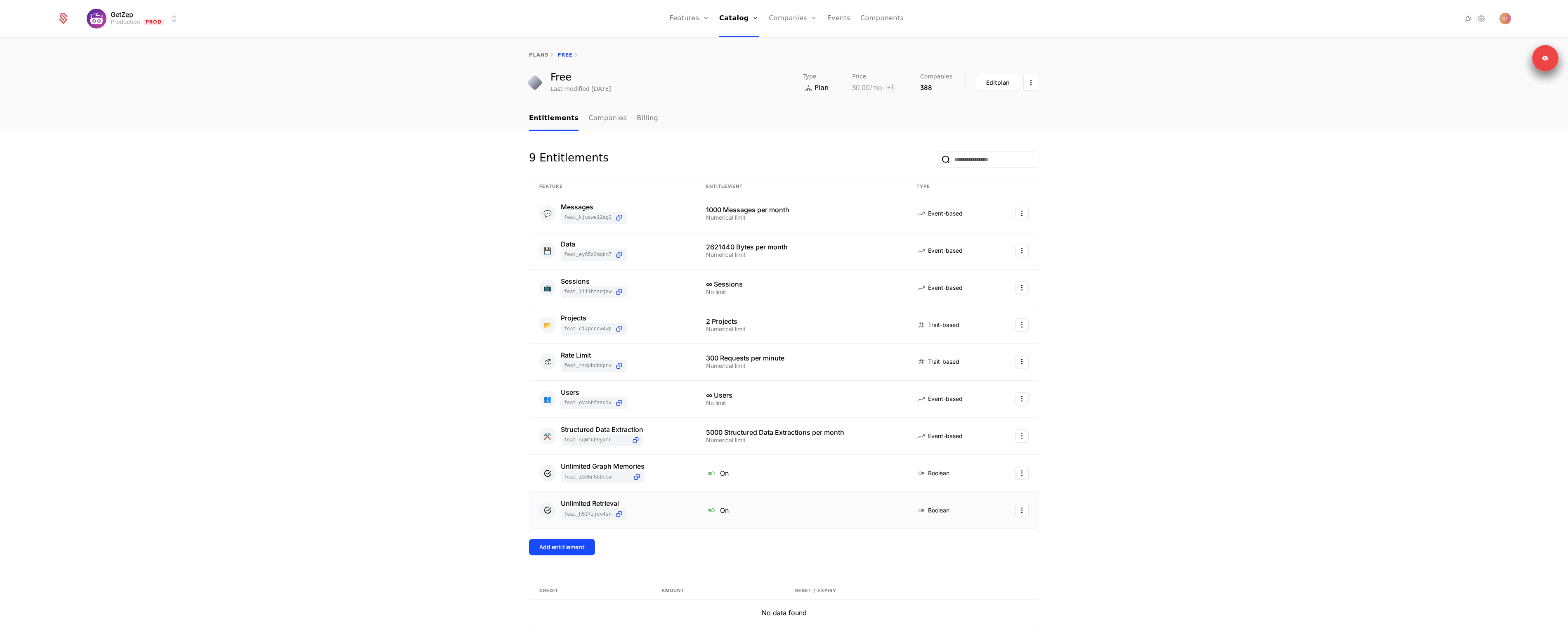
click at [996, 512] on td at bounding box center [1017, 510] width 44 height 37
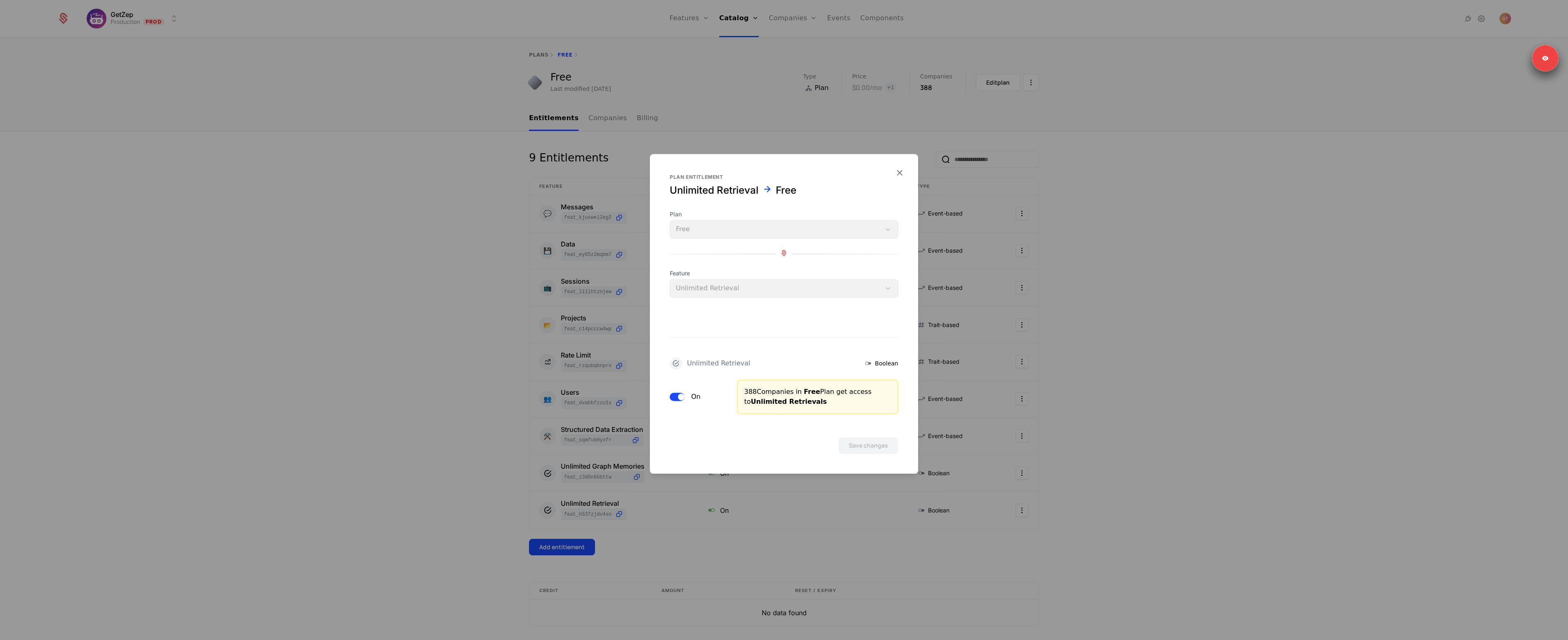
click at [679, 396] on span "button" at bounding box center [681, 396] width 7 height 7
click at [874, 449] on button "Save changes" at bounding box center [868, 445] width 60 height 16
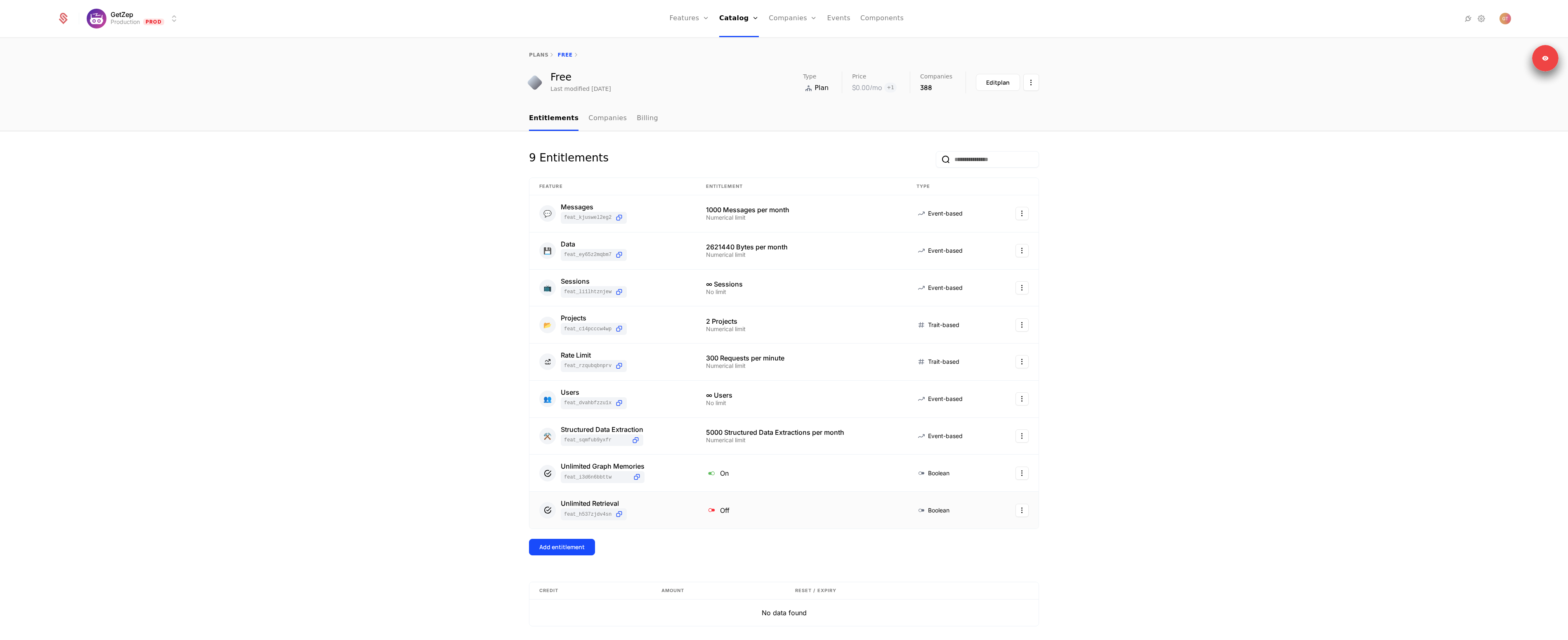
click at [969, 501] on td "Boolean" at bounding box center [950, 510] width 88 height 37
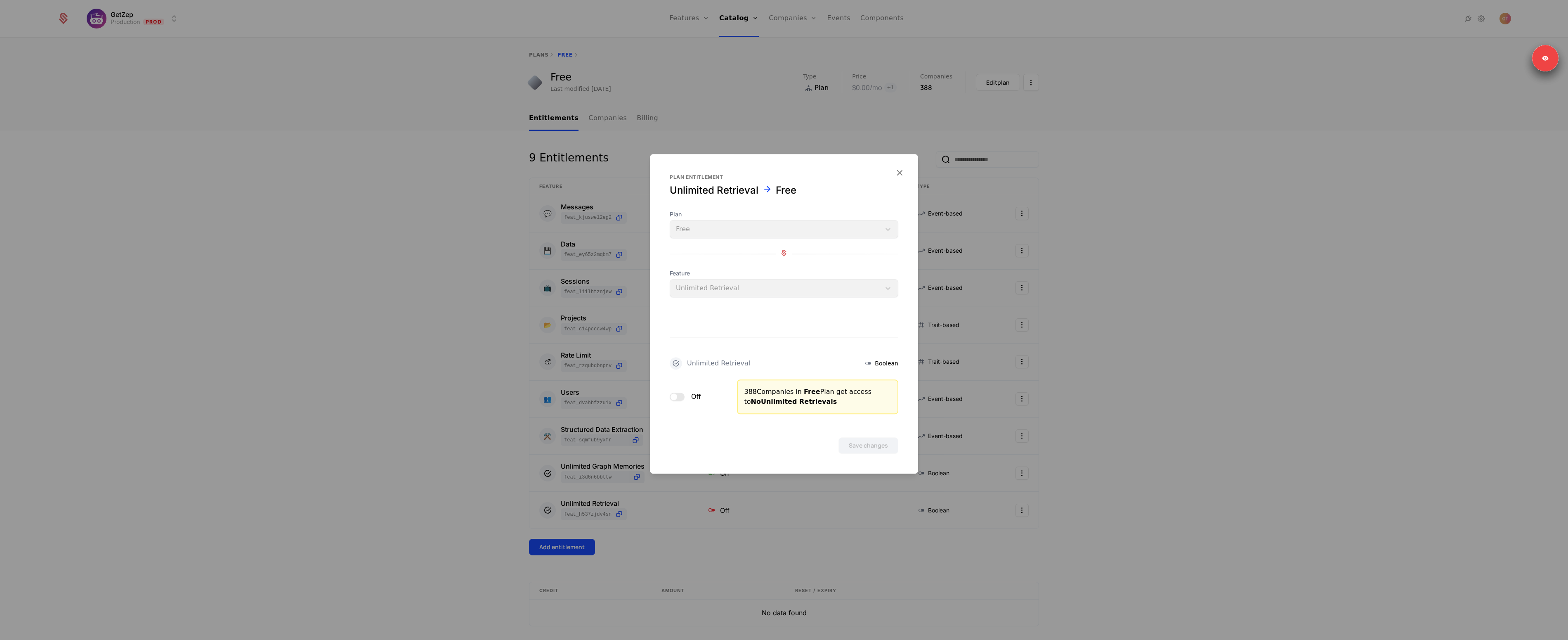
click at [677, 398] on button "Off" at bounding box center [677, 397] width 15 height 9
click at [842, 440] on button "Save changes" at bounding box center [868, 445] width 60 height 16
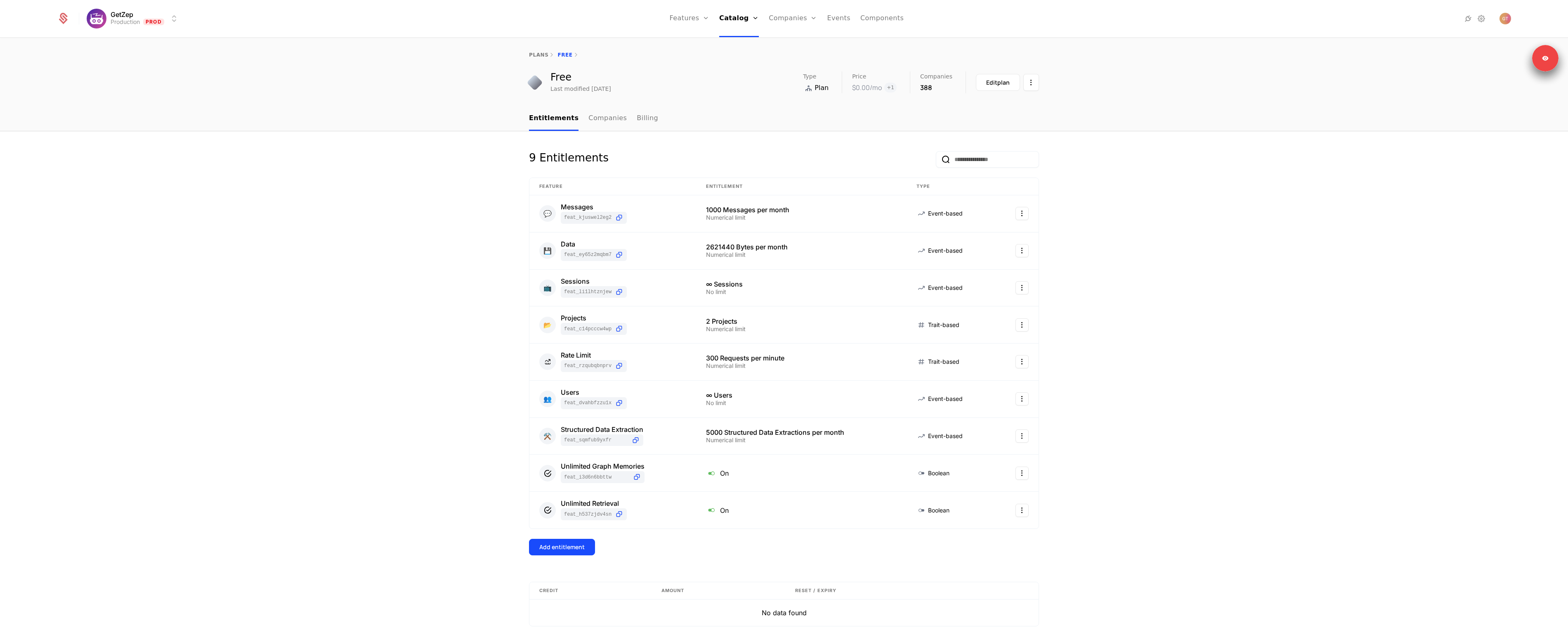
click at [1156, 425] on div "9 Entitlements Feature Entitlement Type 💬 Messages feat_KJUSWeL2eg2 1000 Messag…" at bounding box center [784, 402] width 1568 height 541
click at [597, 504] on div "Unlimited Retrieval" at bounding box center [593, 503] width 66 height 7
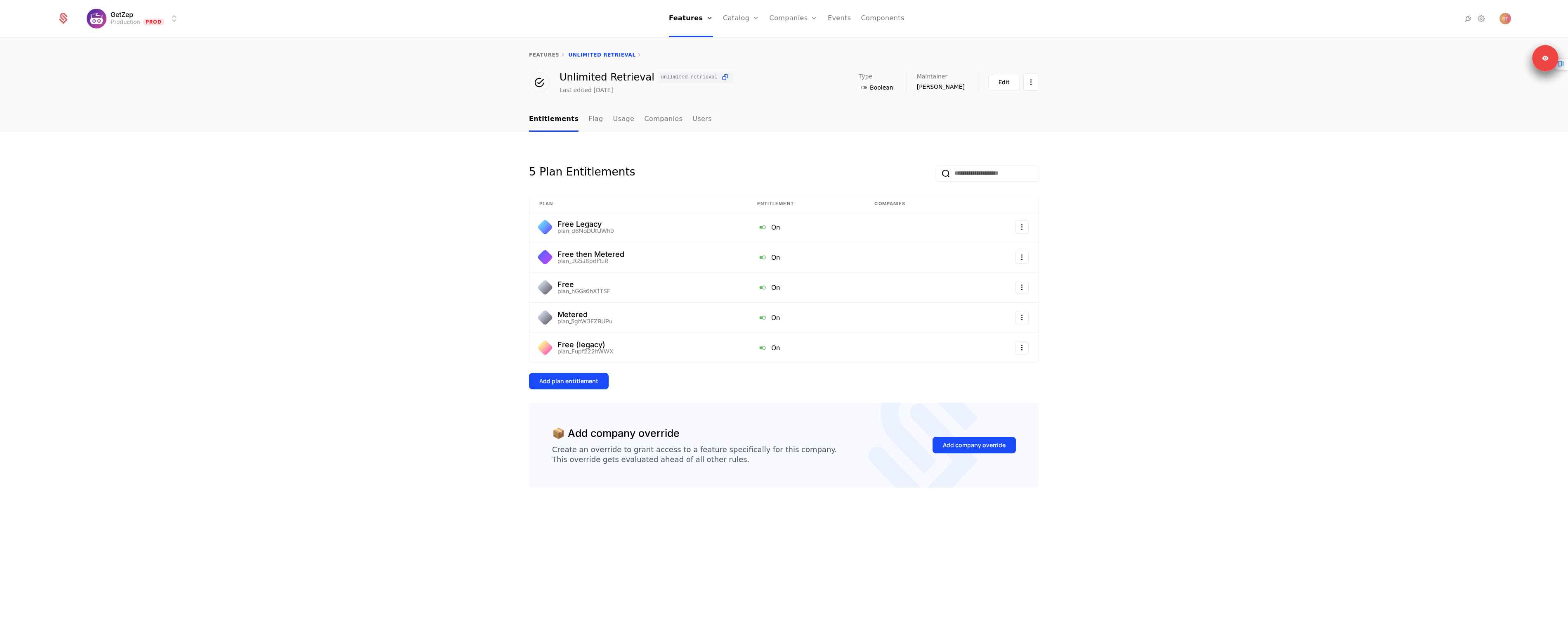
click at [589, 111] on link "Flag" at bounding box center [596, 119] width 15 height 24
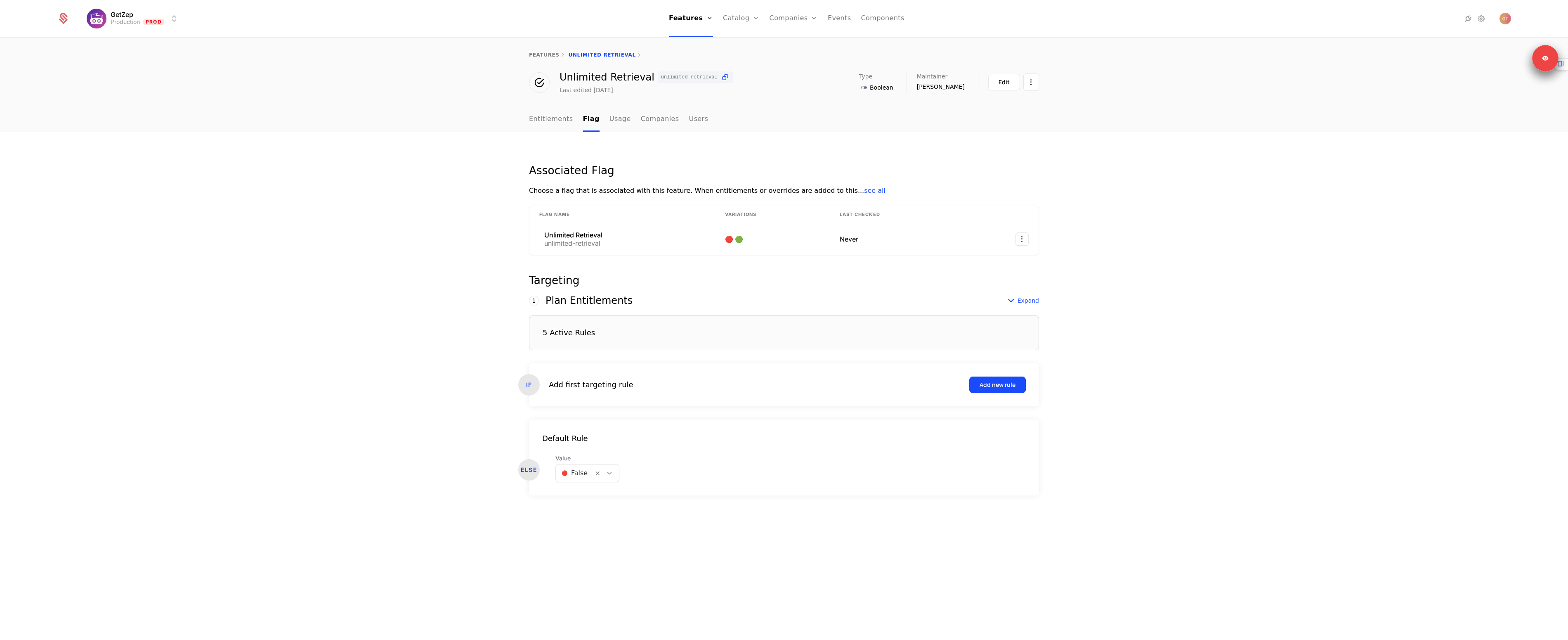
click at [570, 334] on div "5 Active Rules" at bounding box center [569, 332] width 52 height 7
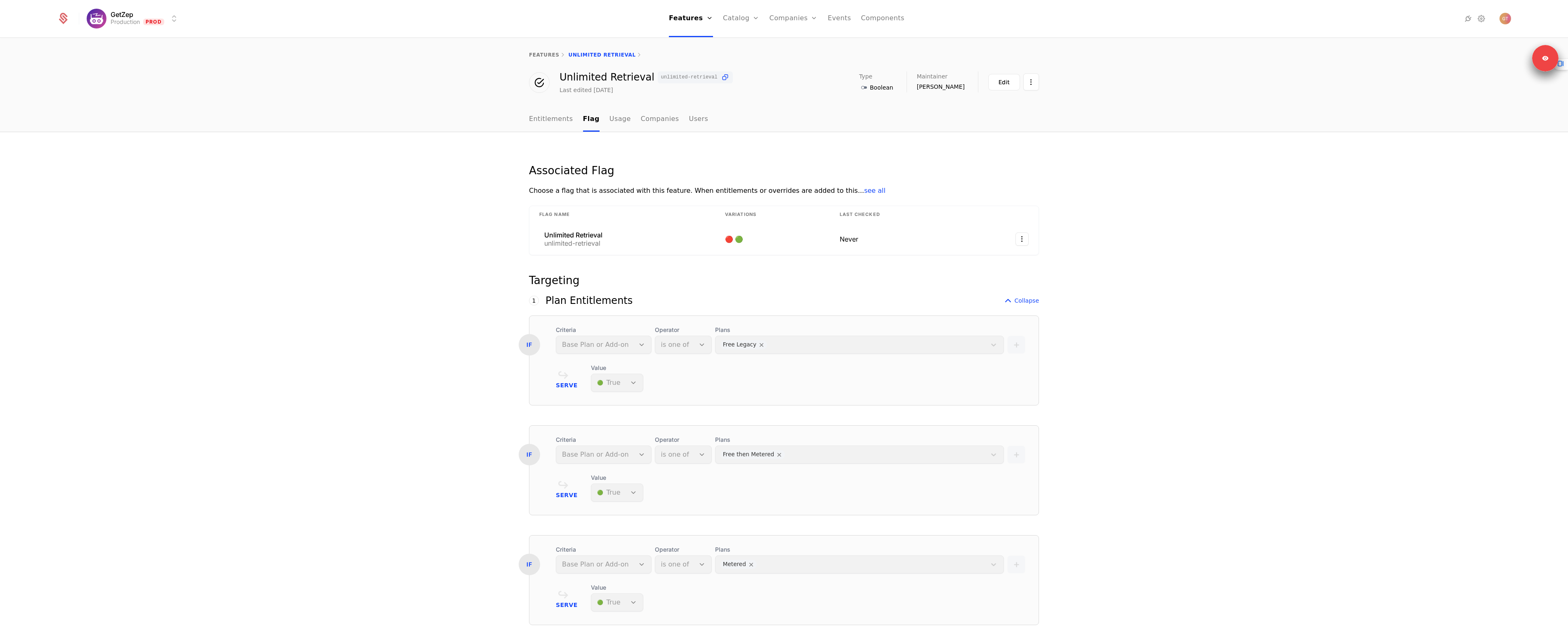
click at [783, 166] on div "Associated Flag" at bounding box center [784, 171] width 510 height 11
